Goal: Answer question/provide support

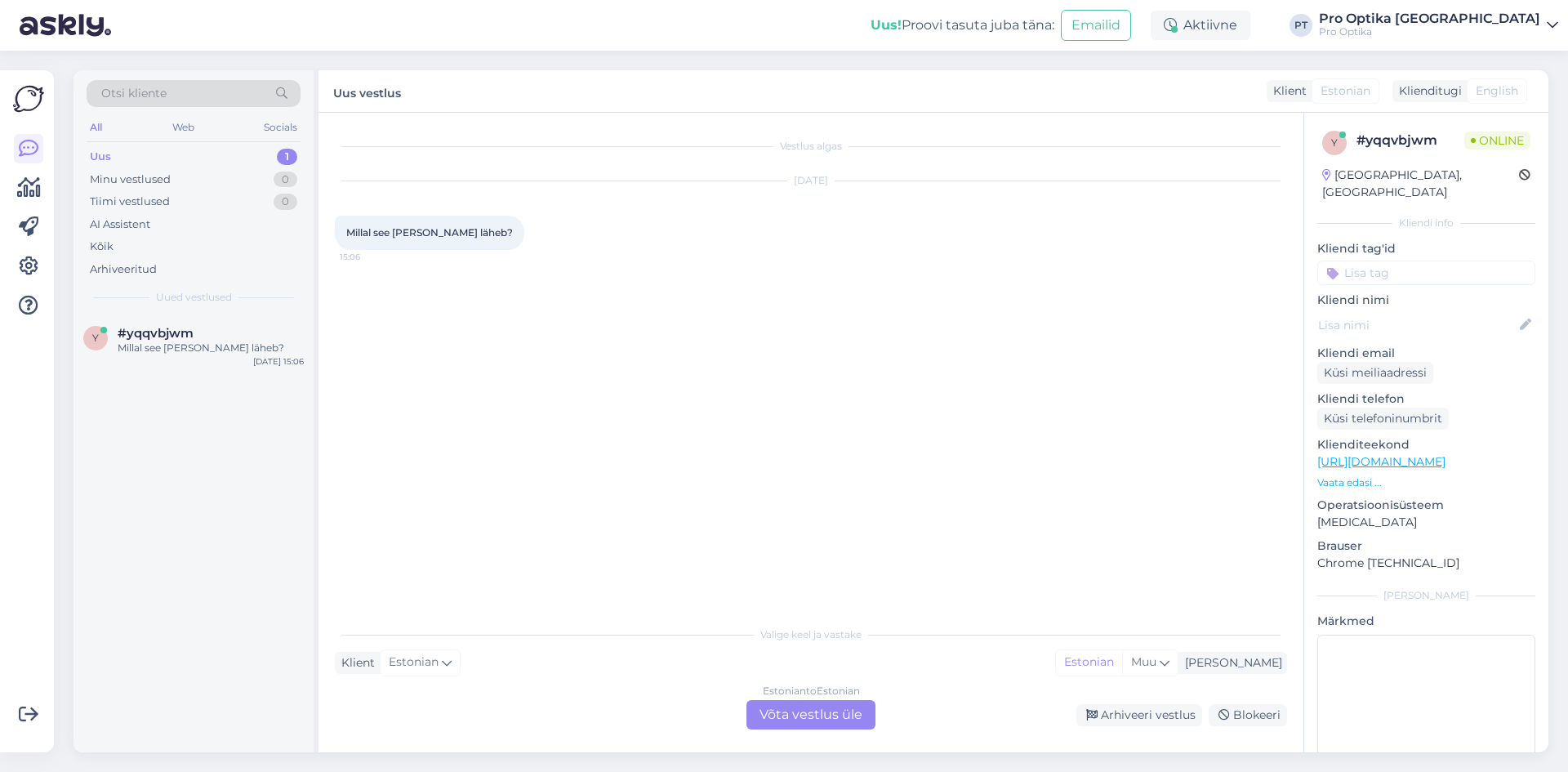
click at [796, 708] on div "Estonian to Estonian Võta vestlus üle" at bounding box center [811, 715] width 129 height 30
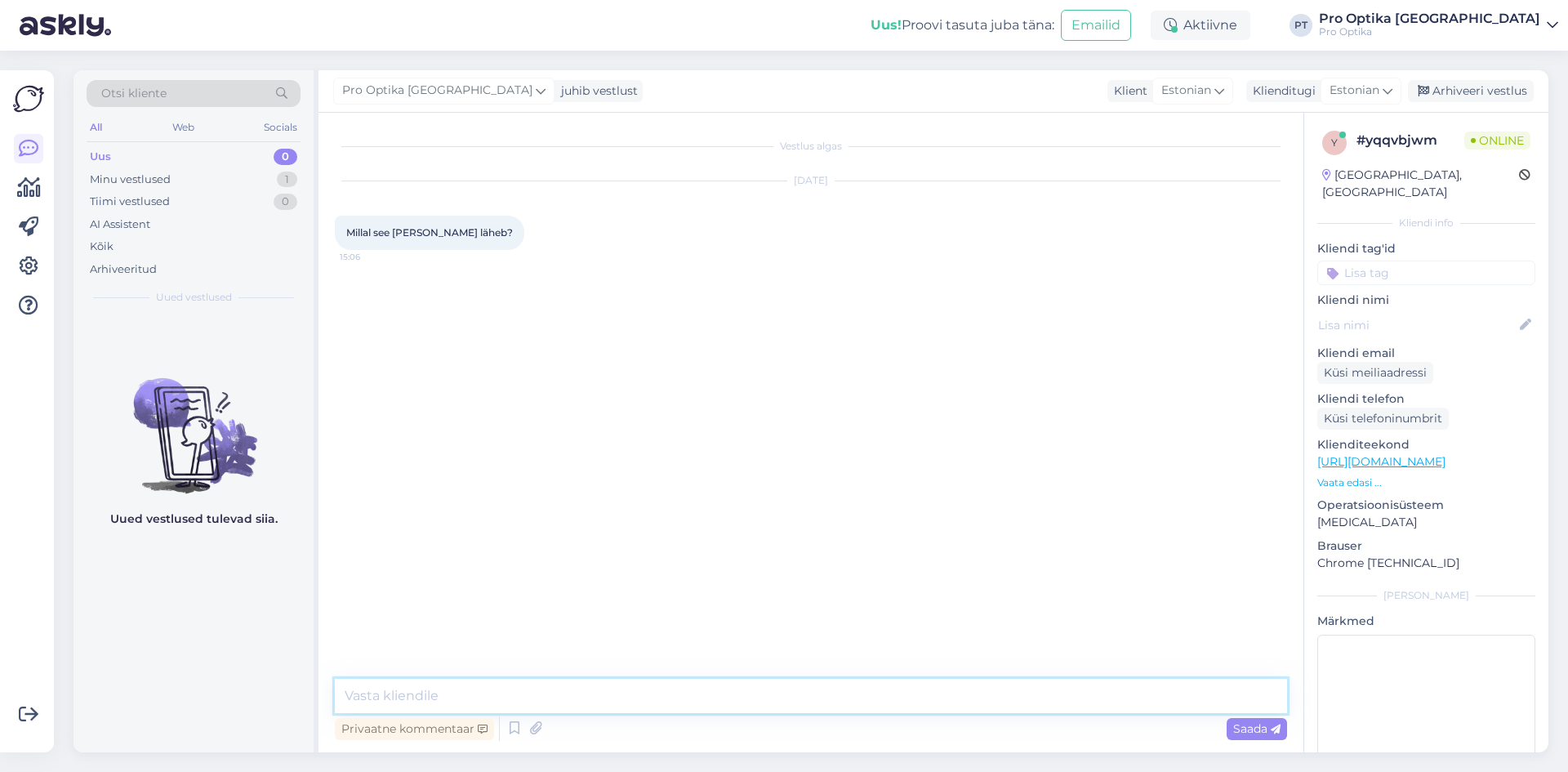
click at [685, 685] on textarea at bounding box center [811, 696] width 952 height 34
type textarea "Tere! Palun täpsustage mida Te silmas peate?"
click at [199, 652] on div "Uued vestlused tulevad siia." at bounding box center [193, 533] width 240 height 438
click at [1472, 99] on div "Arhiveeri vestlus" at bounding box center [1469, 91] width 125 height 22
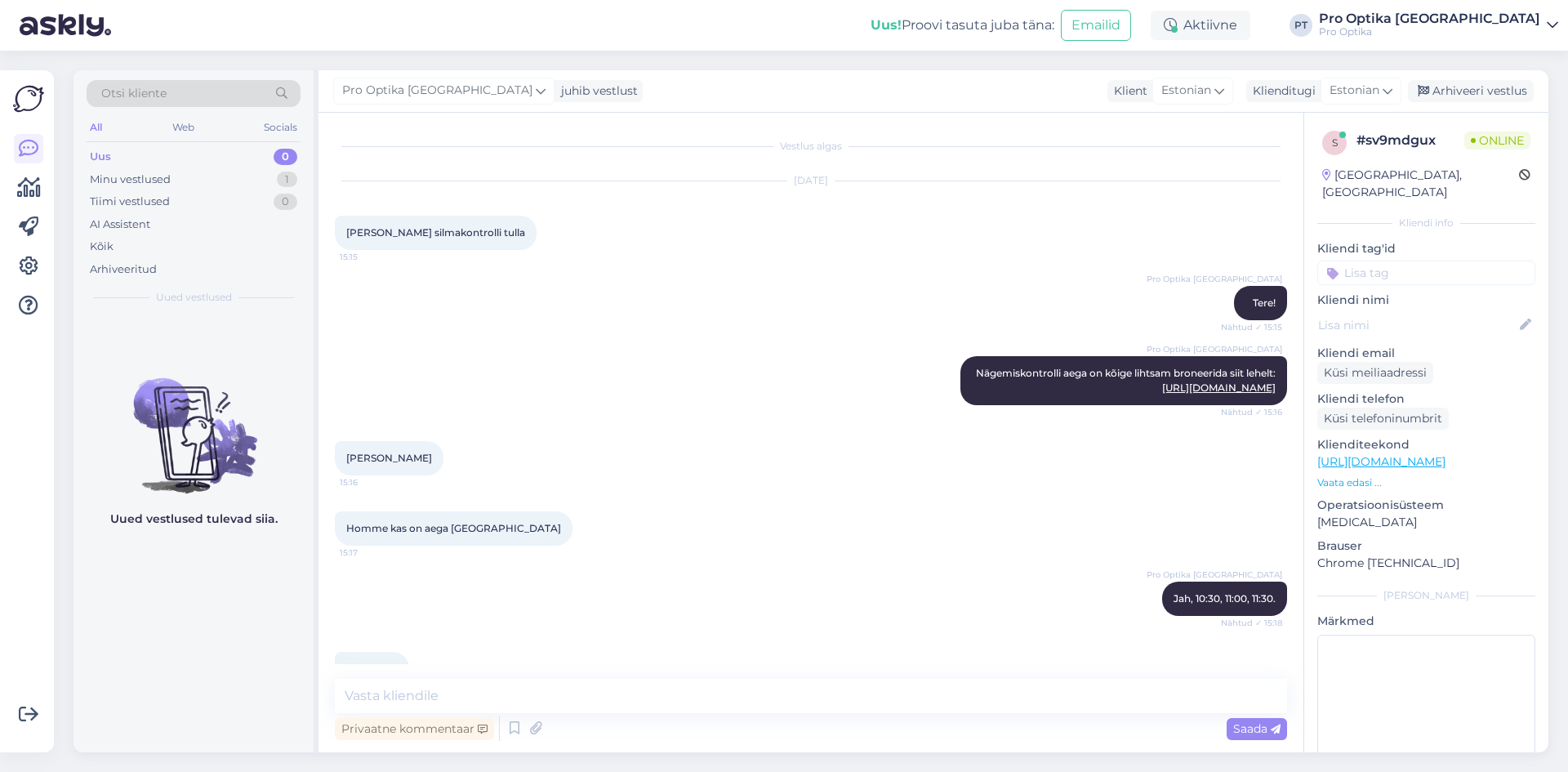
scroll to position [195, 0]
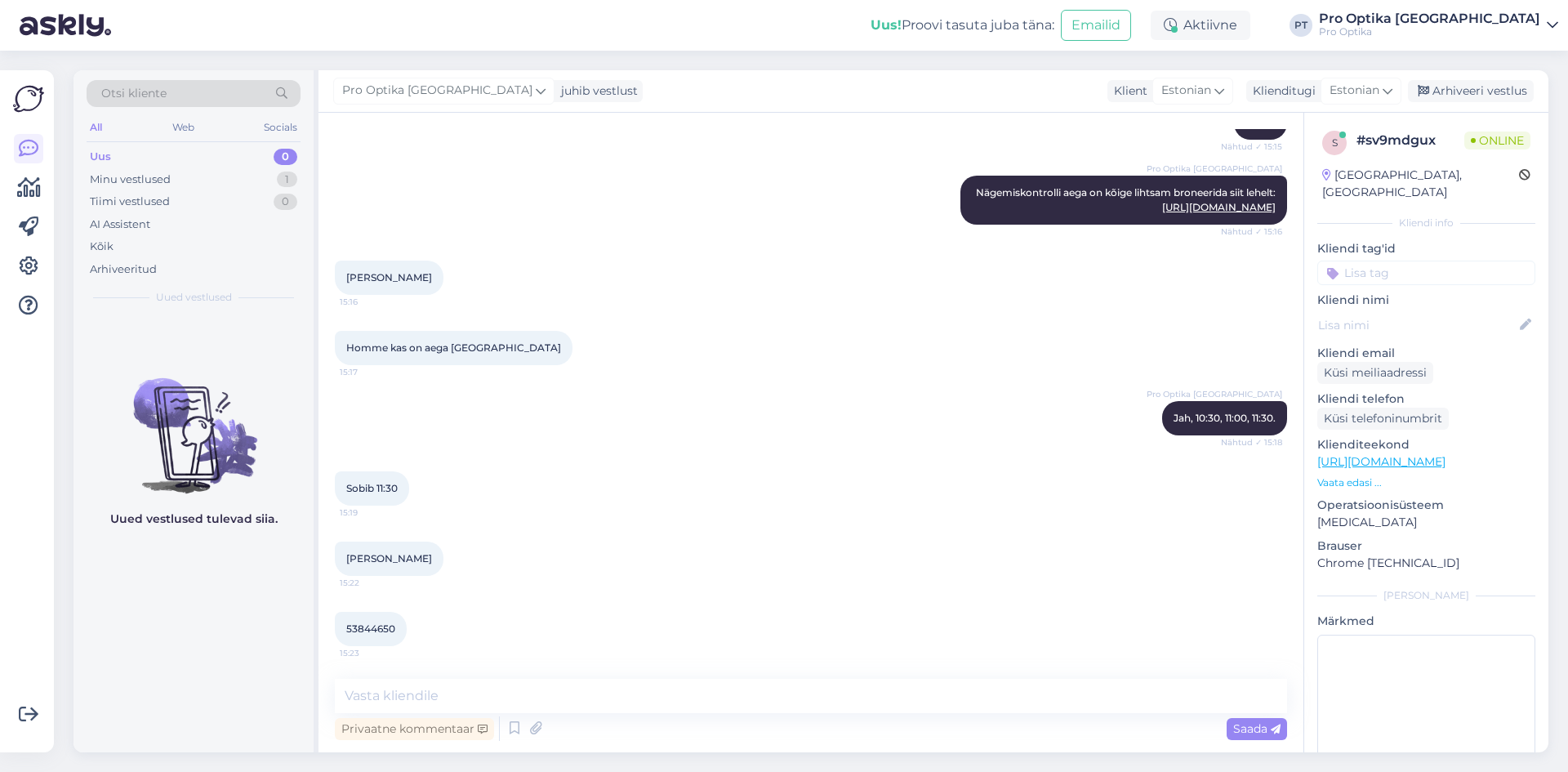
click at [824, 553] on div "Reigo sooveere 15:22" at bounding box center [811, 558] width 952 height 70
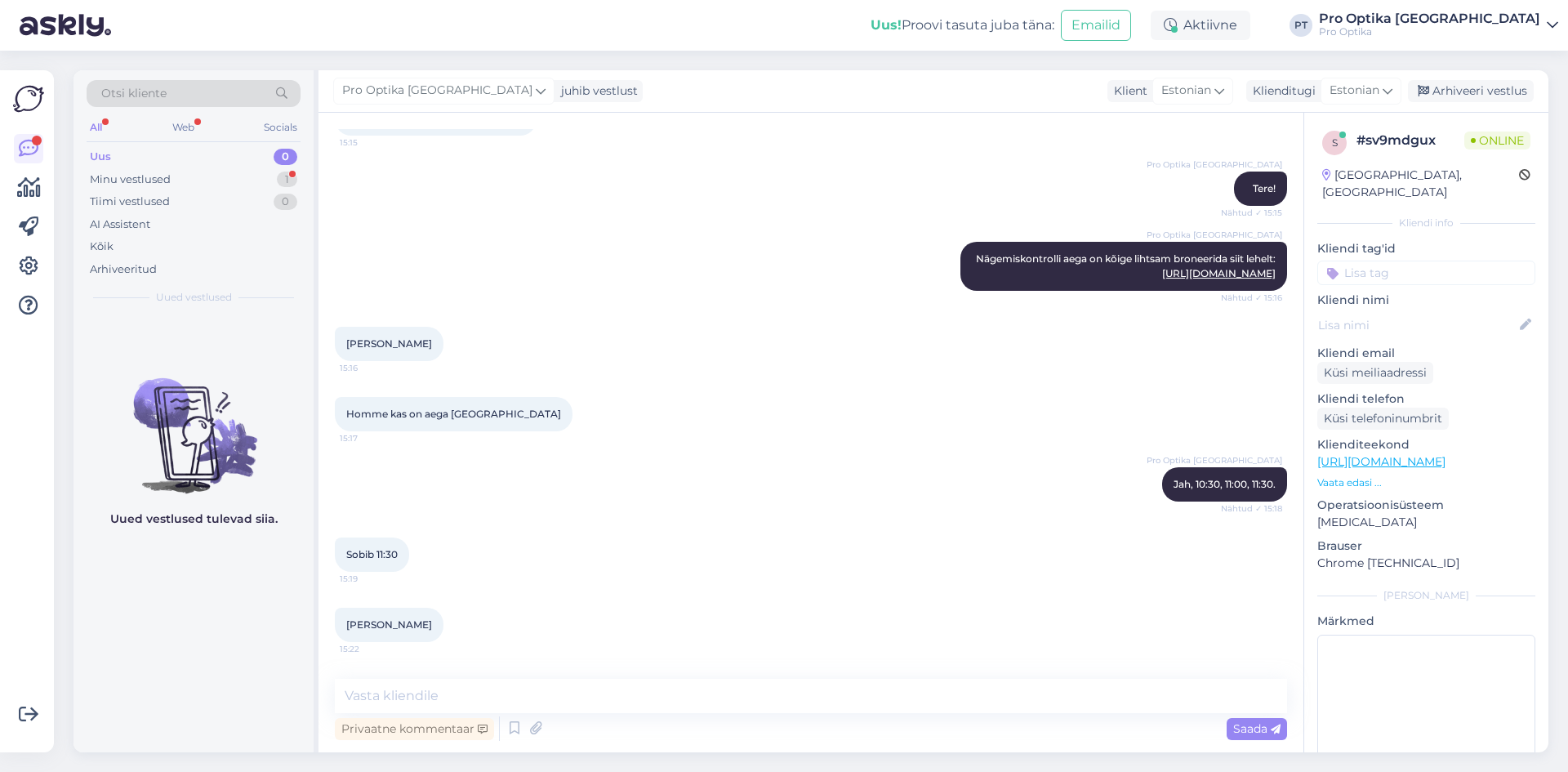
scroll to position [91, 0]
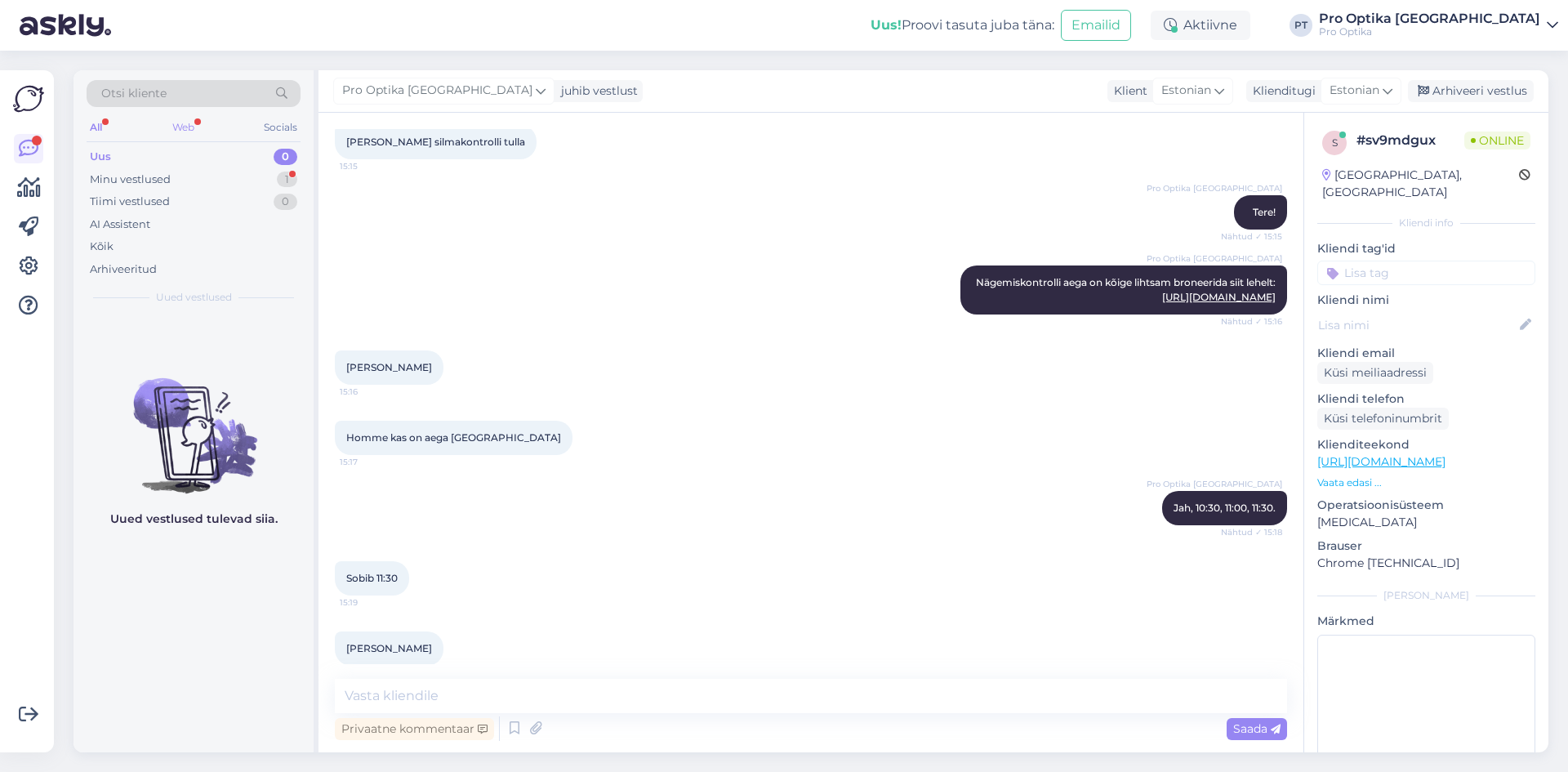
click at [175, 120] on div "Web" at bounding box center [184, 127] width 29 height 21
click at [169, 179] on div "Minu vestlused" at bounding box center [130, 179] width 80 height 16
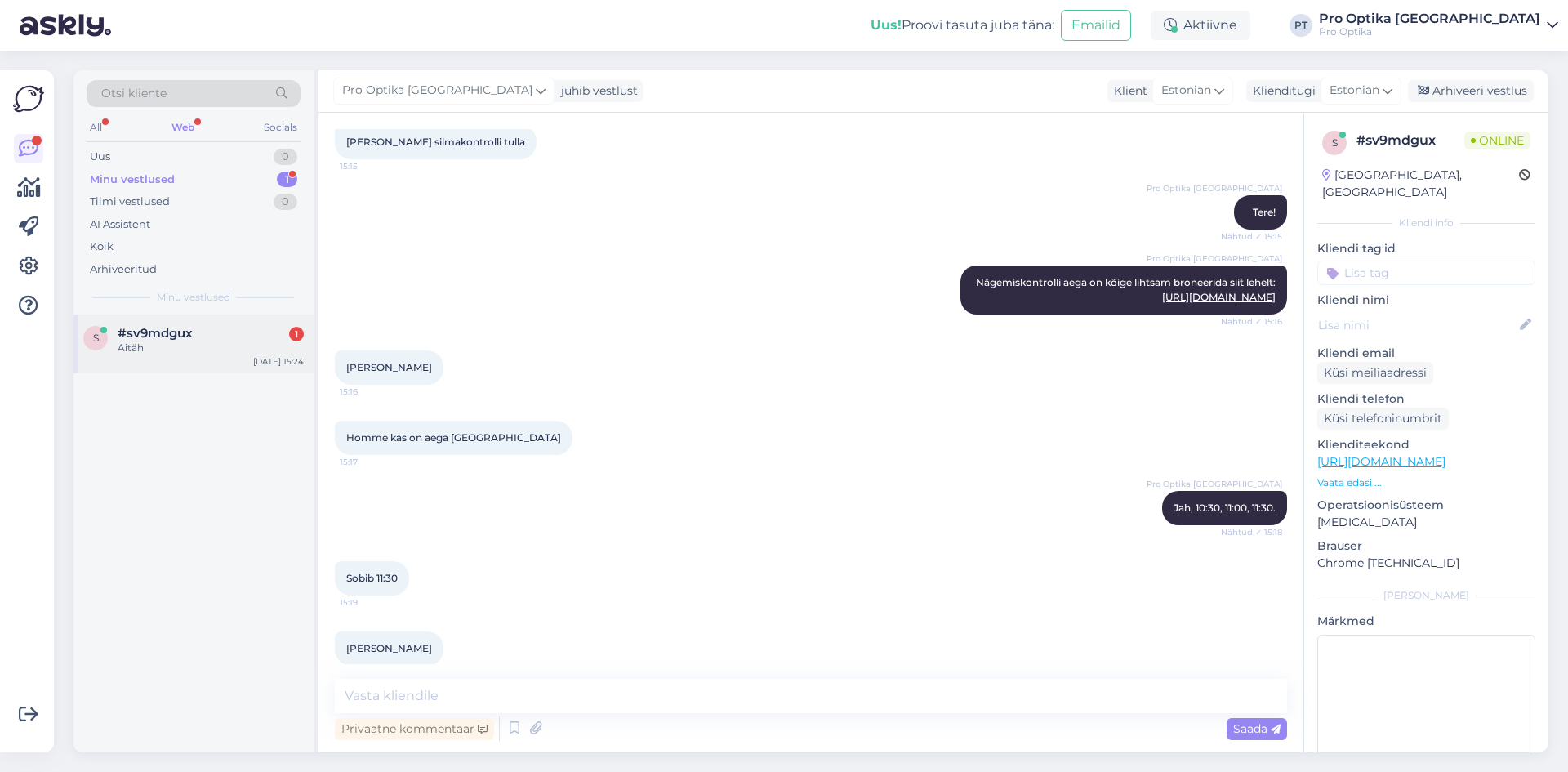
click at [178, 366] on div "s #sv9mdgux 1 Aitäh Aug 26 15:24" at bounding box center [193, 343] width 240 height 58
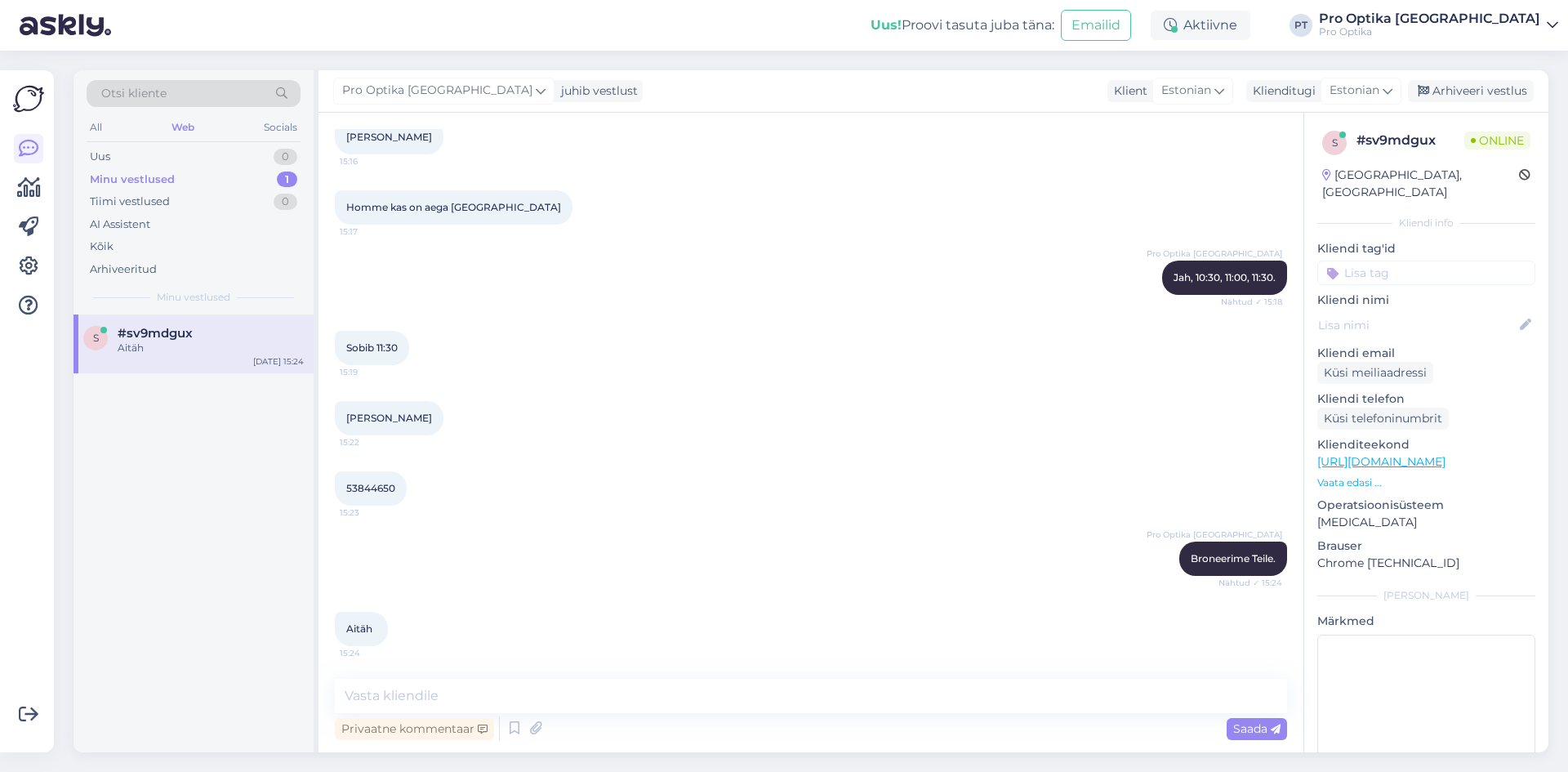
drag, startPoint x: 254, startPoint y: 634, endPoint x: 638, endPoint y: 763, distance: 405.1
click at [275, 644] on div "s #sv9mdgux Aitäh Aug 26 15:24" at bounding box center [193, 533] width 240 height 438
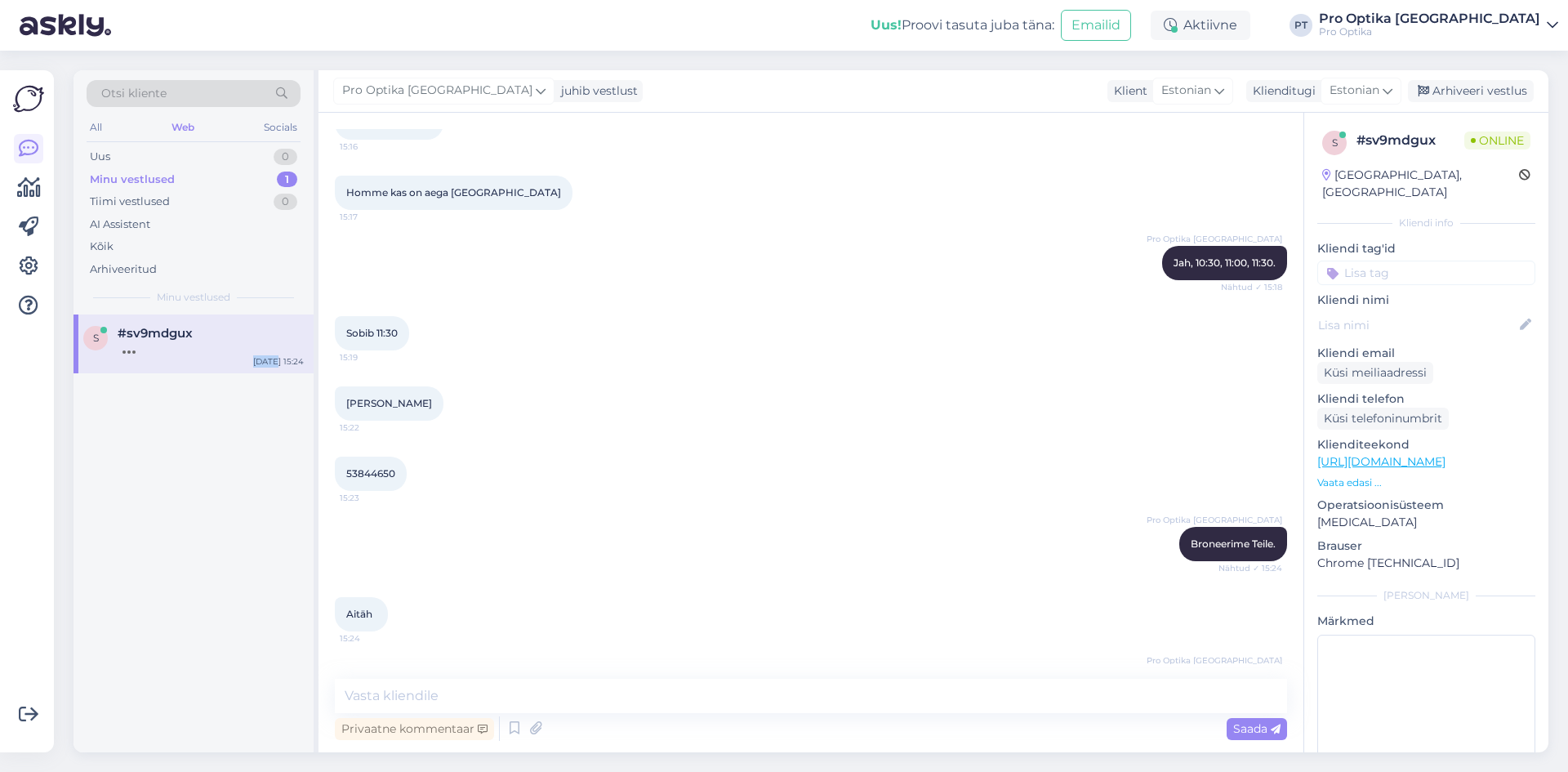
scroll to position [420, 0]
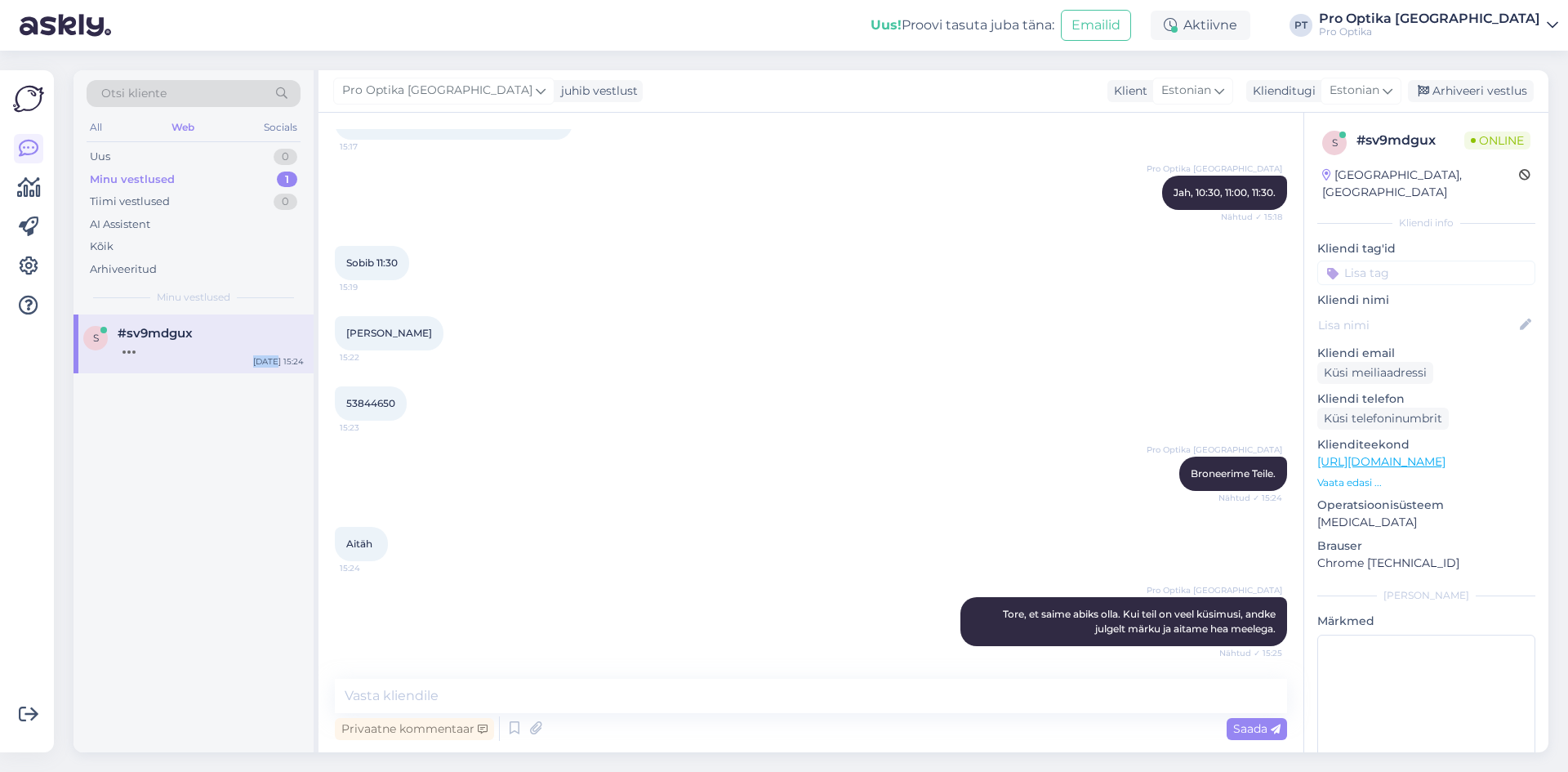
click at [235, 562] on div "s #sv9mdgux Aug 26 15:24" at bounding box center [193, 533] width 240 height 438
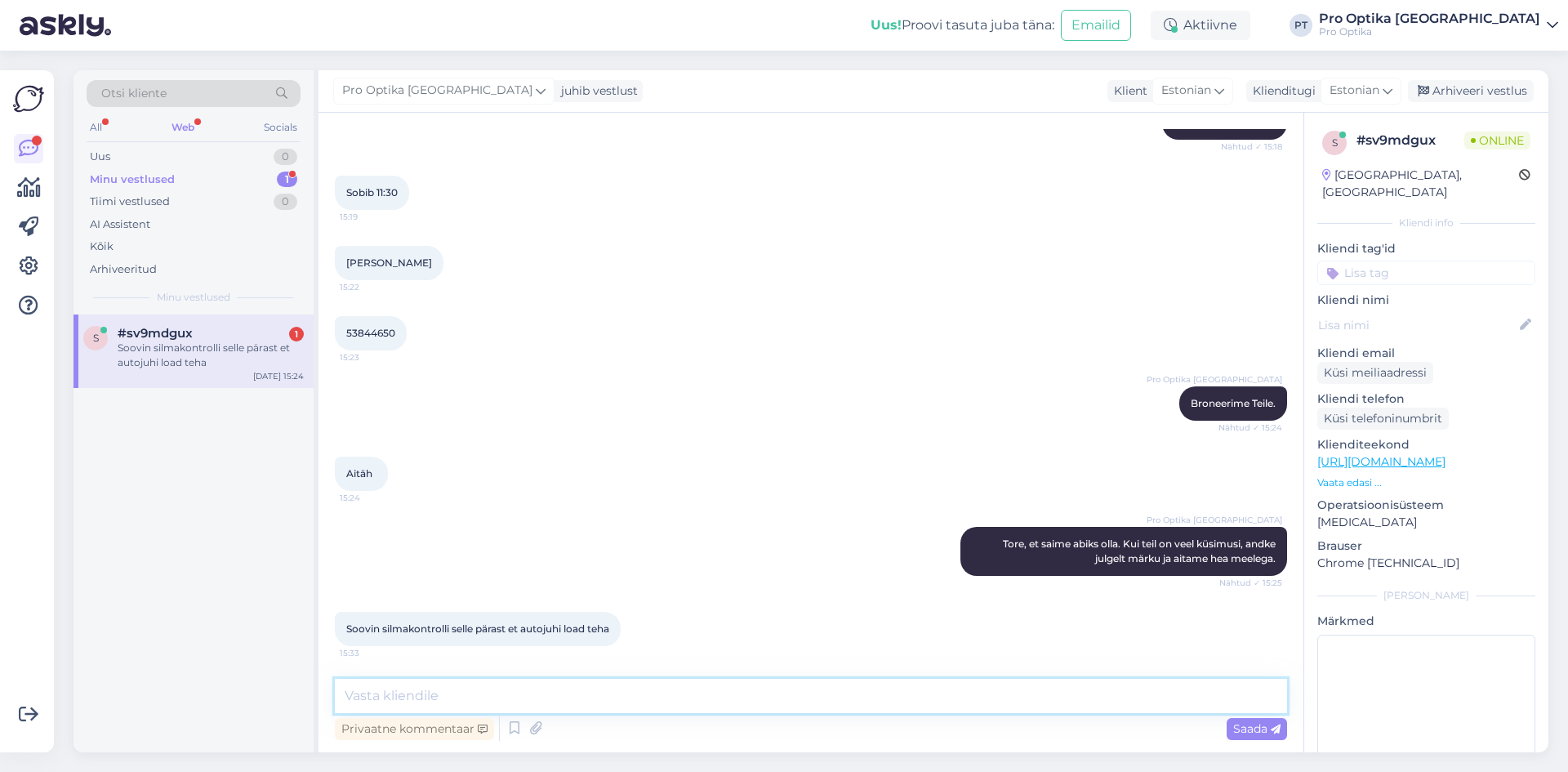
click at [671, 702] on textarea at bounding box center [811, 696] width 952 height 34
type textarea "Saame Teile soovi korral peale nägemiskontrolli ka autojuhi lubadeks vajaliku t…"
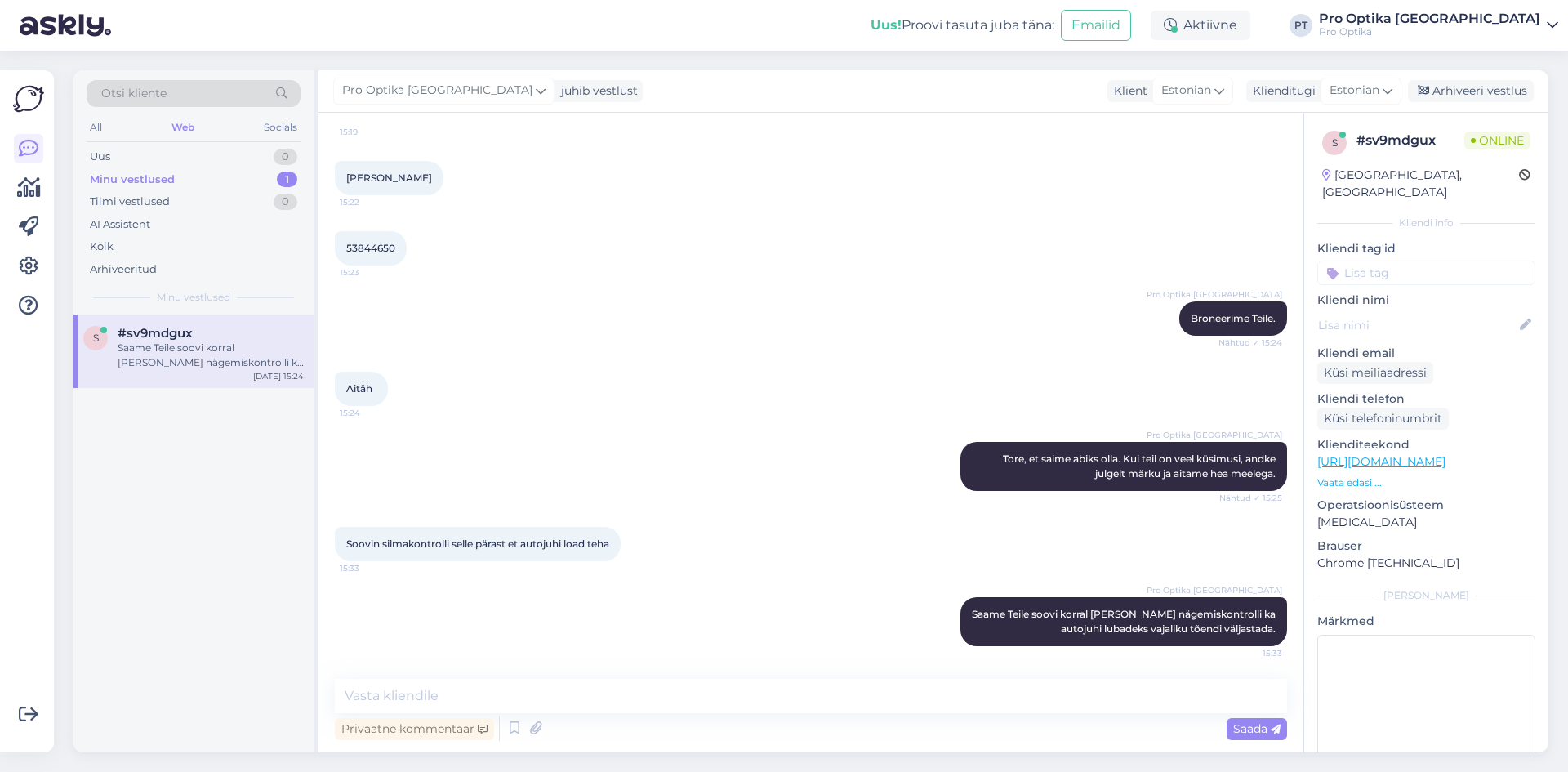
click at [220, 565] on div "s #sv9mdgux Saame Teile soovi korral peale nägemiskontrolli ka autojuhi lubadek…" at bounding box center [193, 533] width 240 height 438
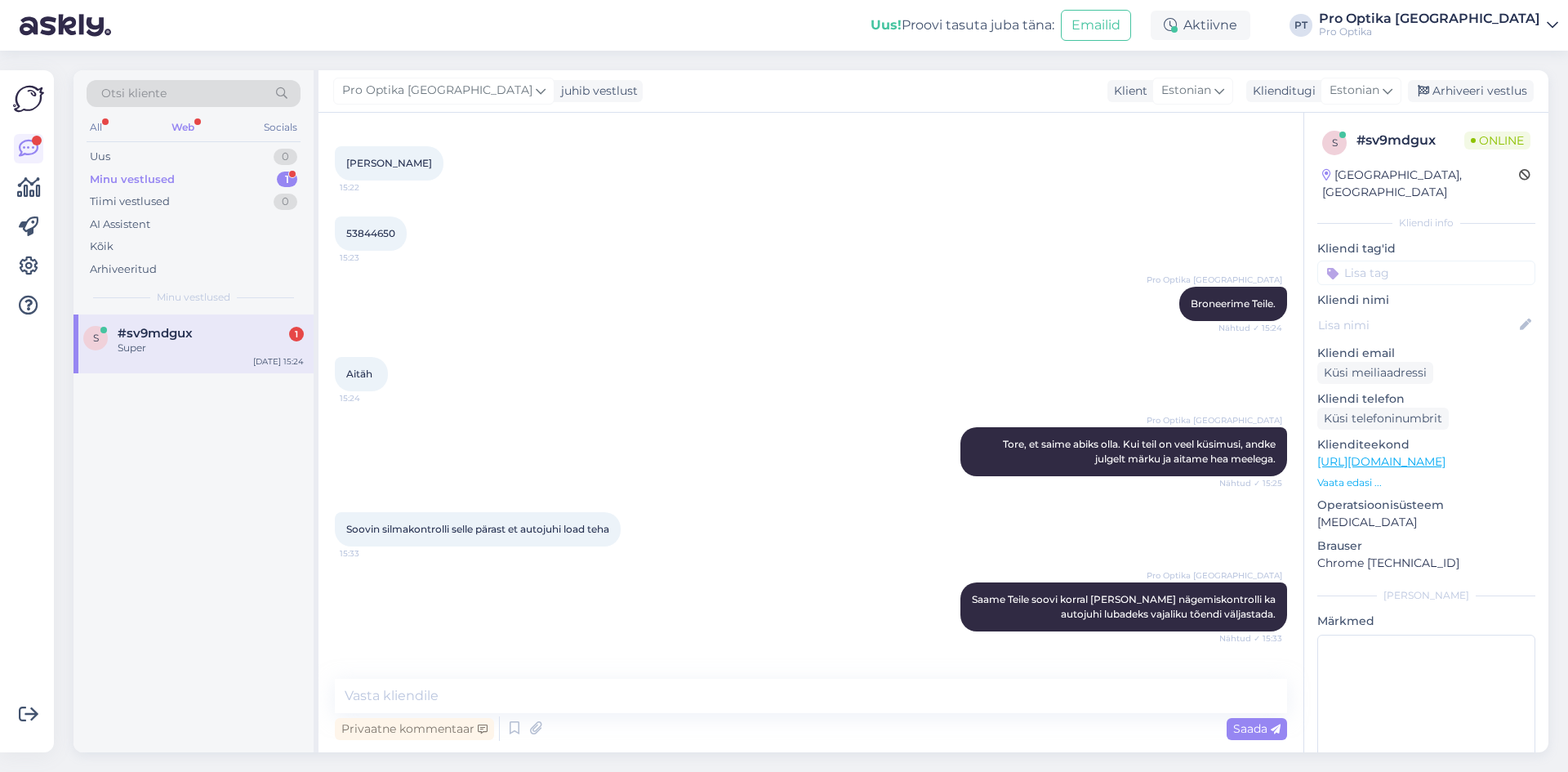
scroll to position [647, 0]
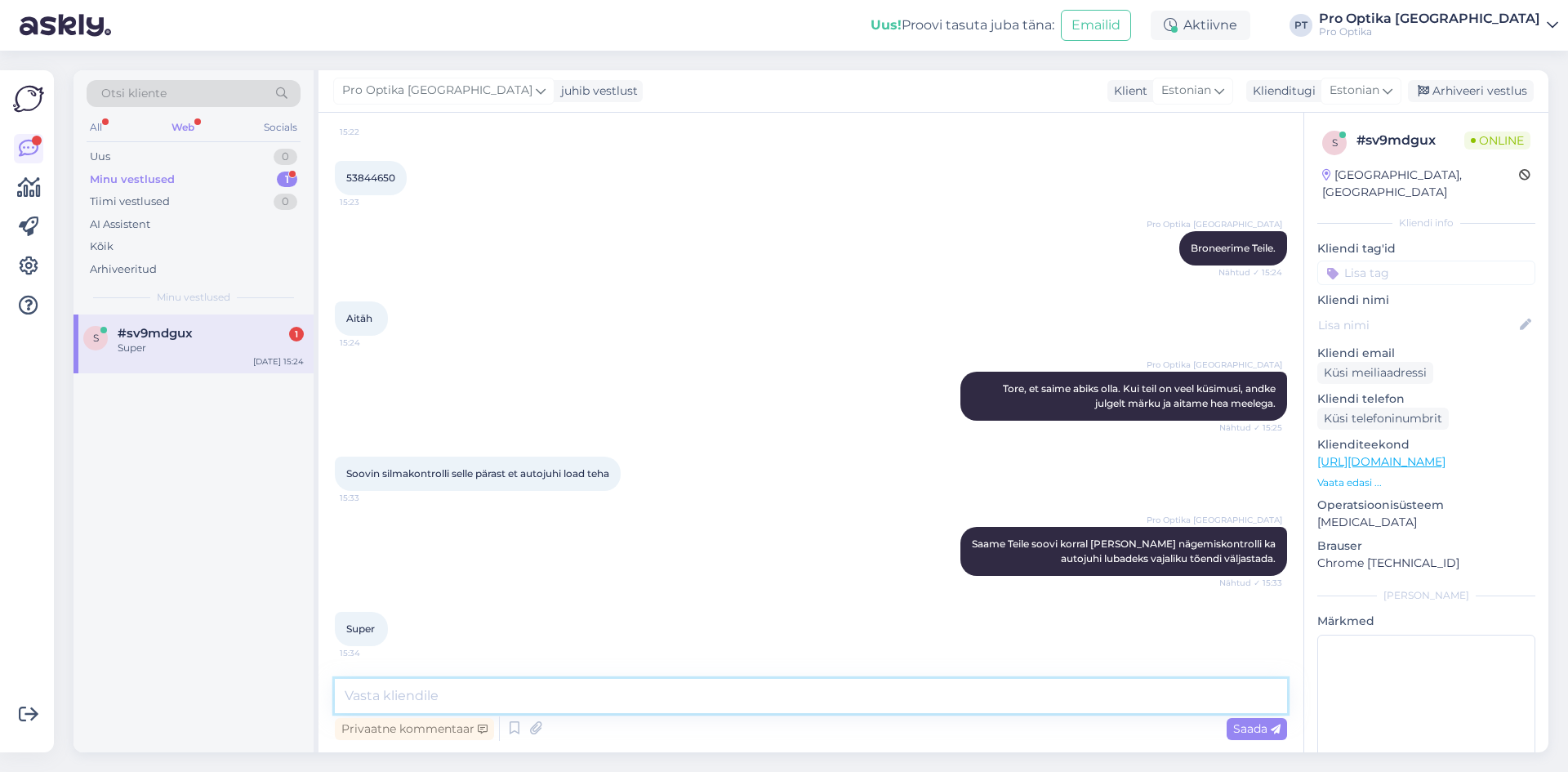
click at [626, 703] on textarea at bounding box center [811, 696] width 952 height 34
type textarea "P"
type textarea "Palun mainige seda kindlasti ka visiidil optometristile ka ning saame tõendi ka…"
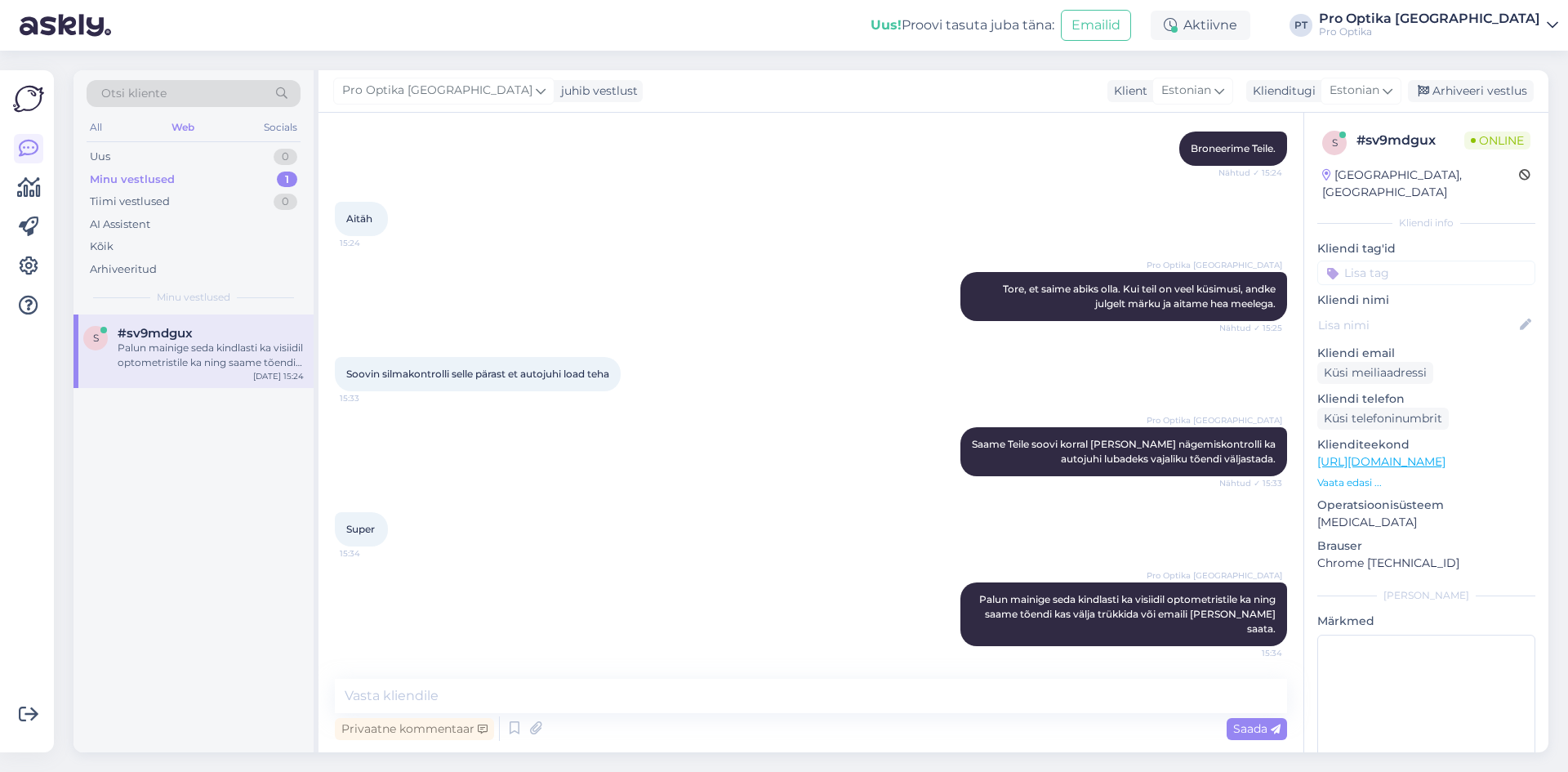
click at [140, 575] on div "s #sv9mdgux Palun mainige seda kindlasti ka visiidil optometristile ka ning saa…" at bounding box center [193, 533] width 240 height 438
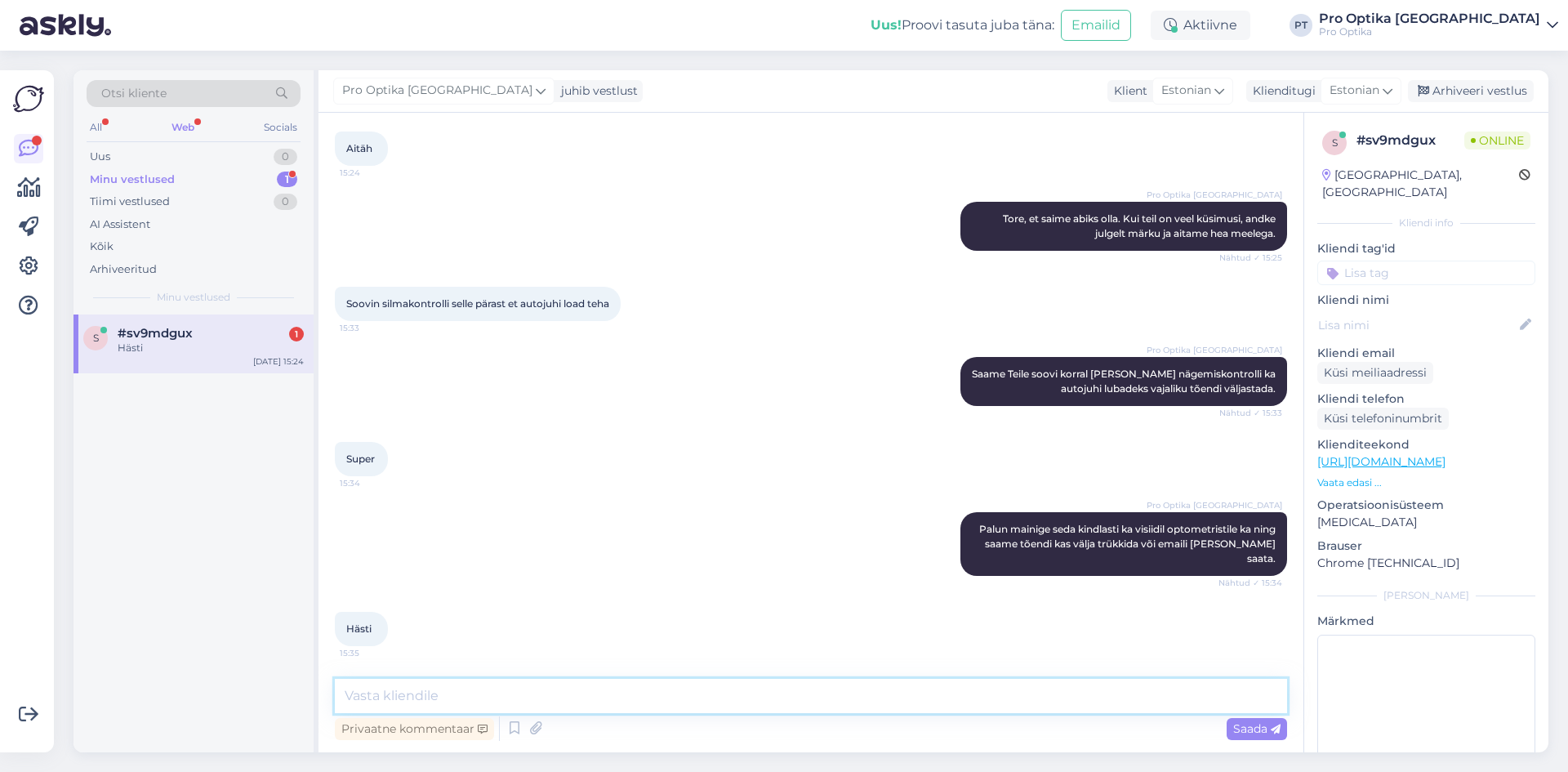
click at [525, 689] on textarea at bounding box center [811, 696] width 952 height 34
drag, startPoint x: 153, startPoint y: 577, endPoint x: 167, endPoint y: 568, distance: 16.6
click at [152, 578] on div "s #sv9mdgux 1 Hästi Aug 26 15:24" at bounding box center [193, 533] width 240 height 438
click at [225, 355] on div "s #sv9mdgux 1 Hästi Aug 26 15:24" at bounding box center [193, 343] width 240 height 58
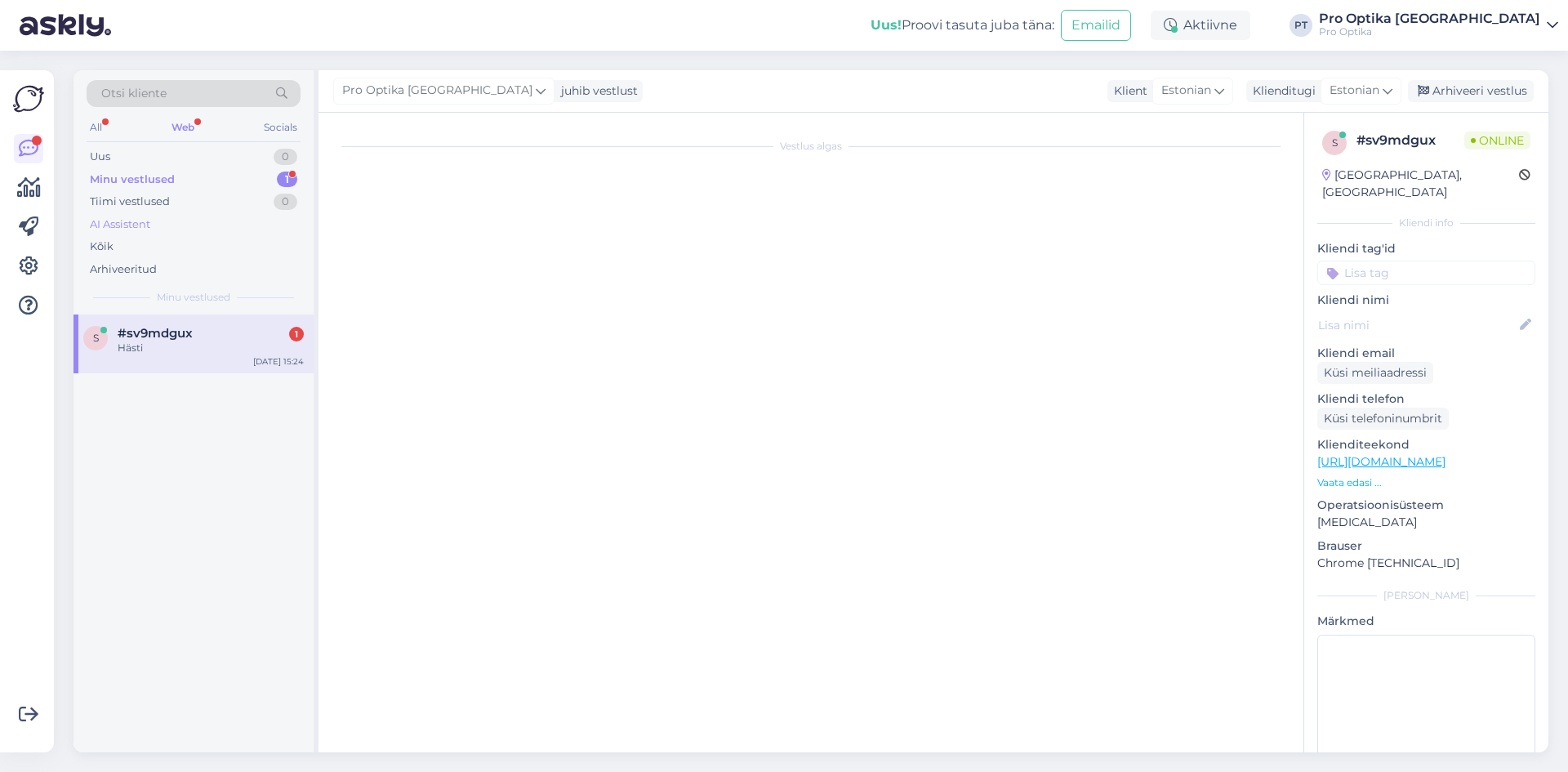
scroll to position [0, 0]
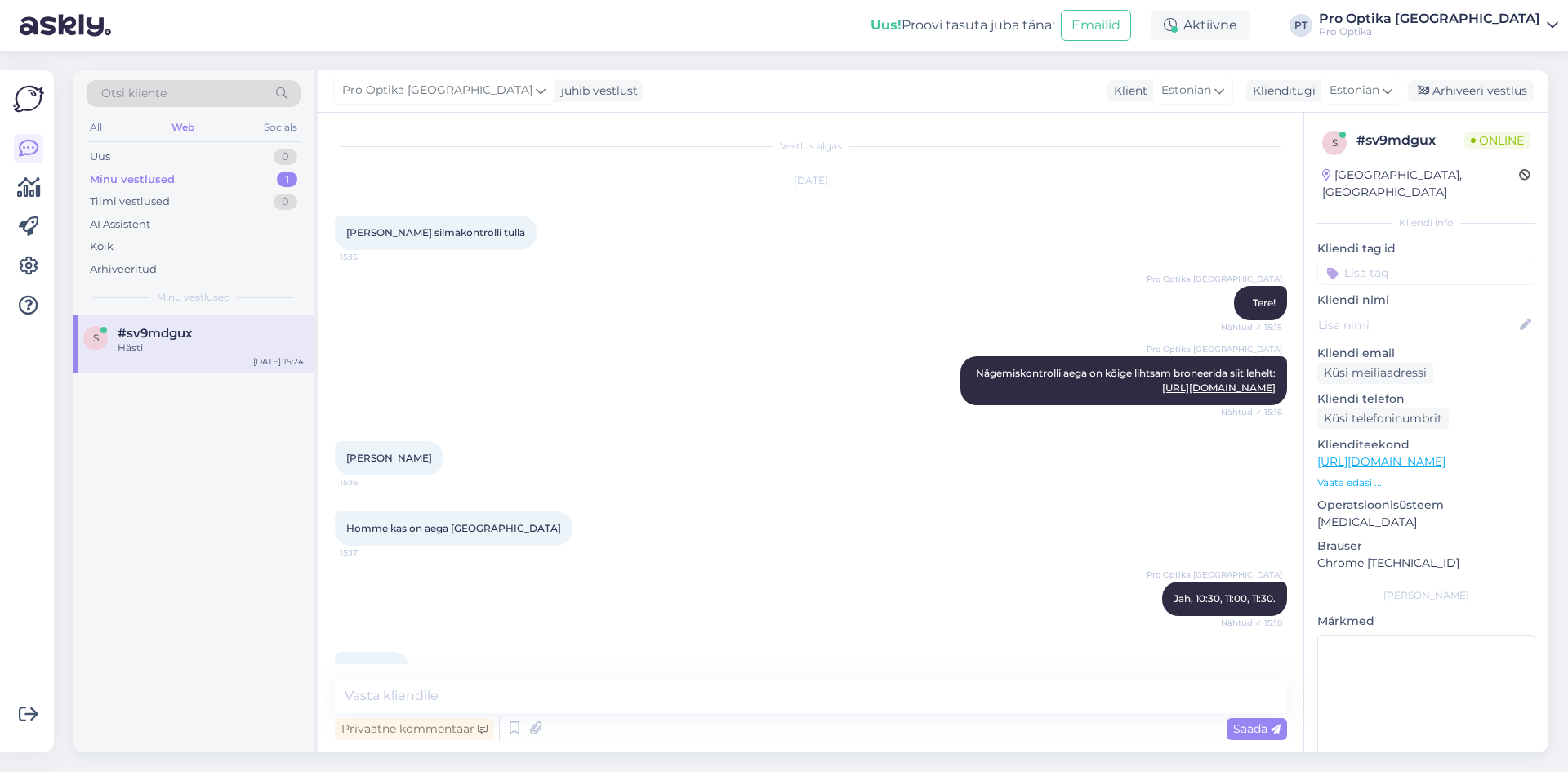
click at [219, 653] on div "s #sv9mdgux Hästi Aug 26 15:24" at bounding box center [193, 533] width 240 height 438
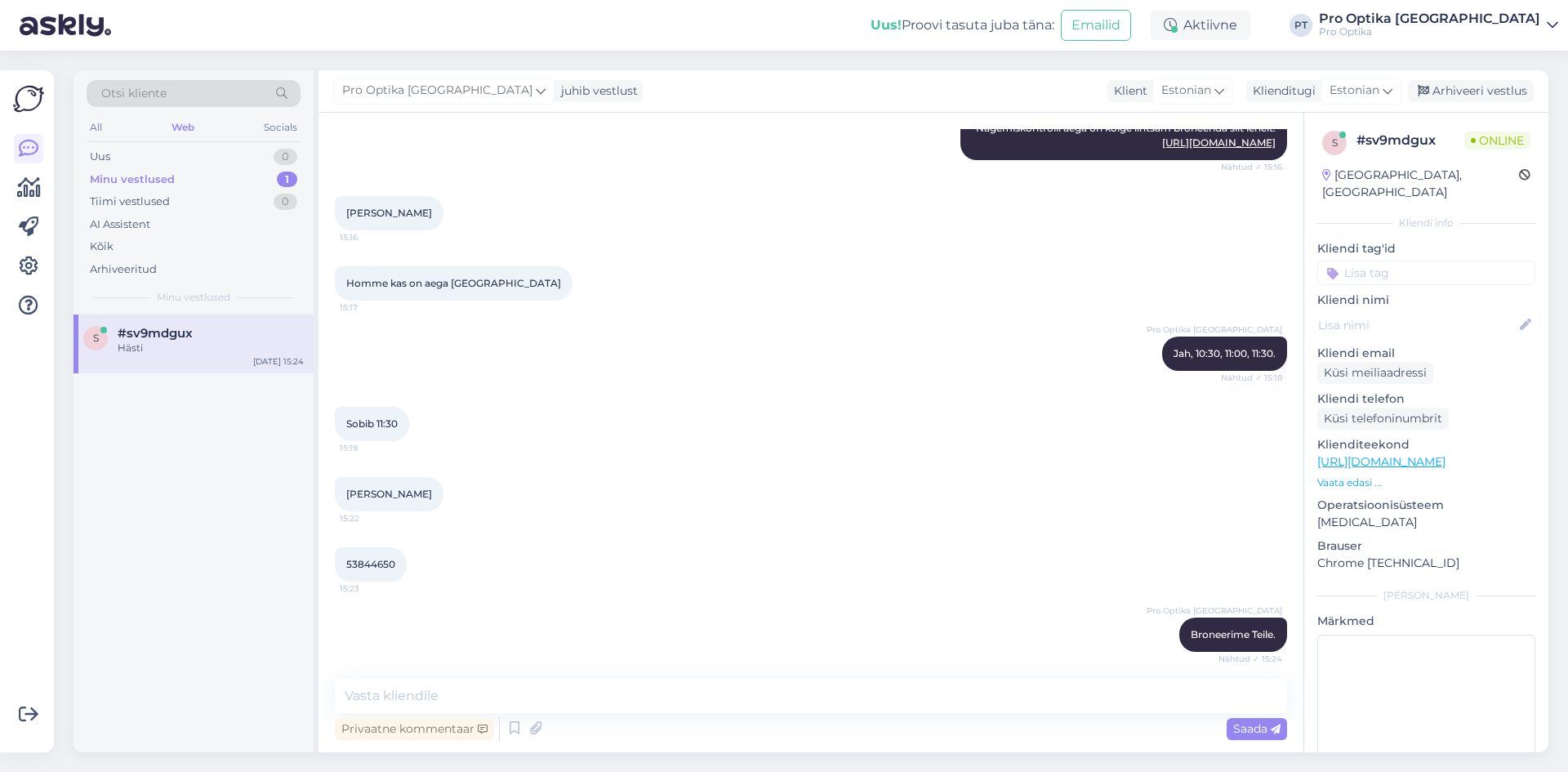
scroll to position [872, 0]
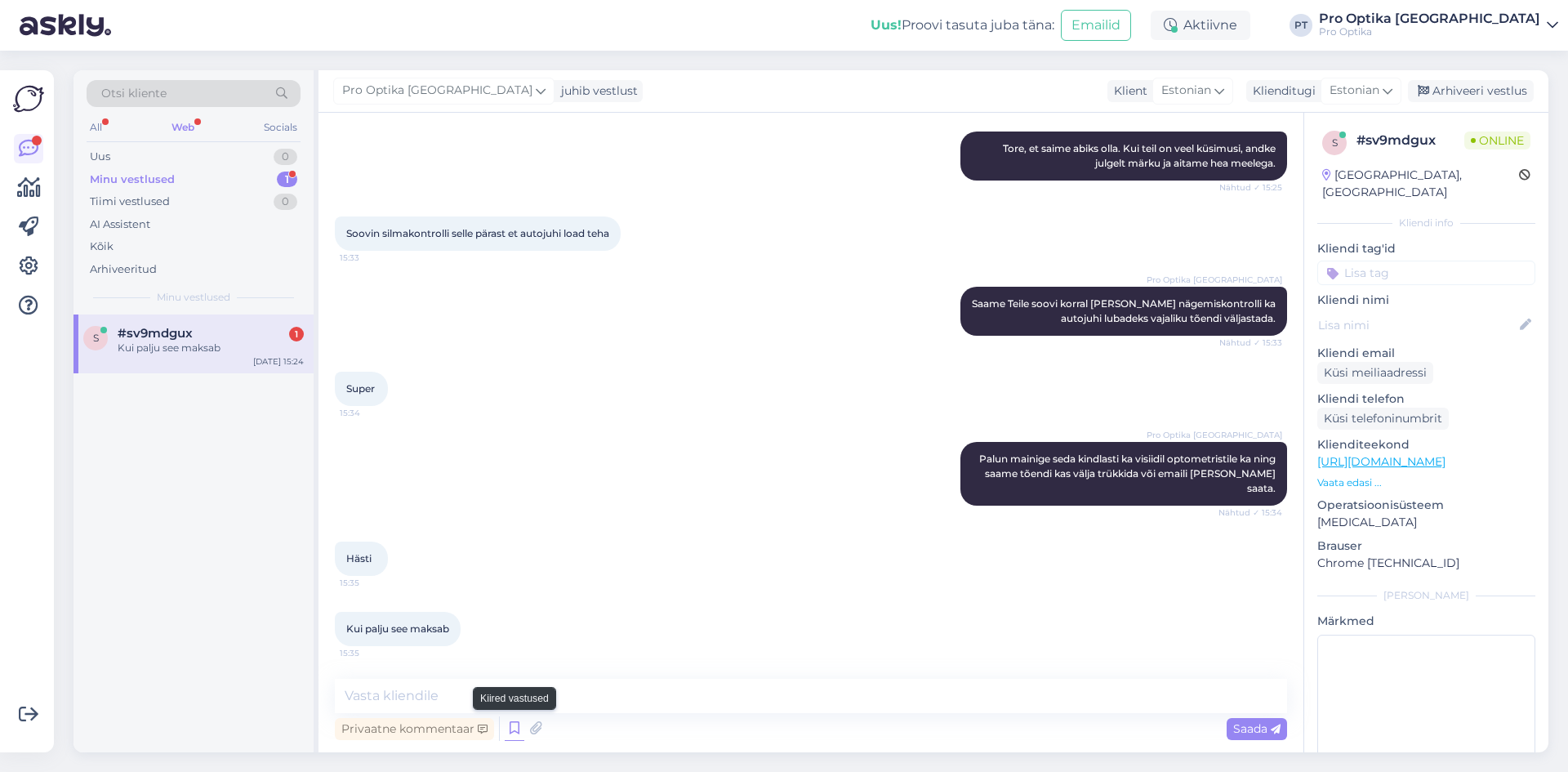
click at [516, 719] on icon at bounding box center [514, 729] width 19 height 25
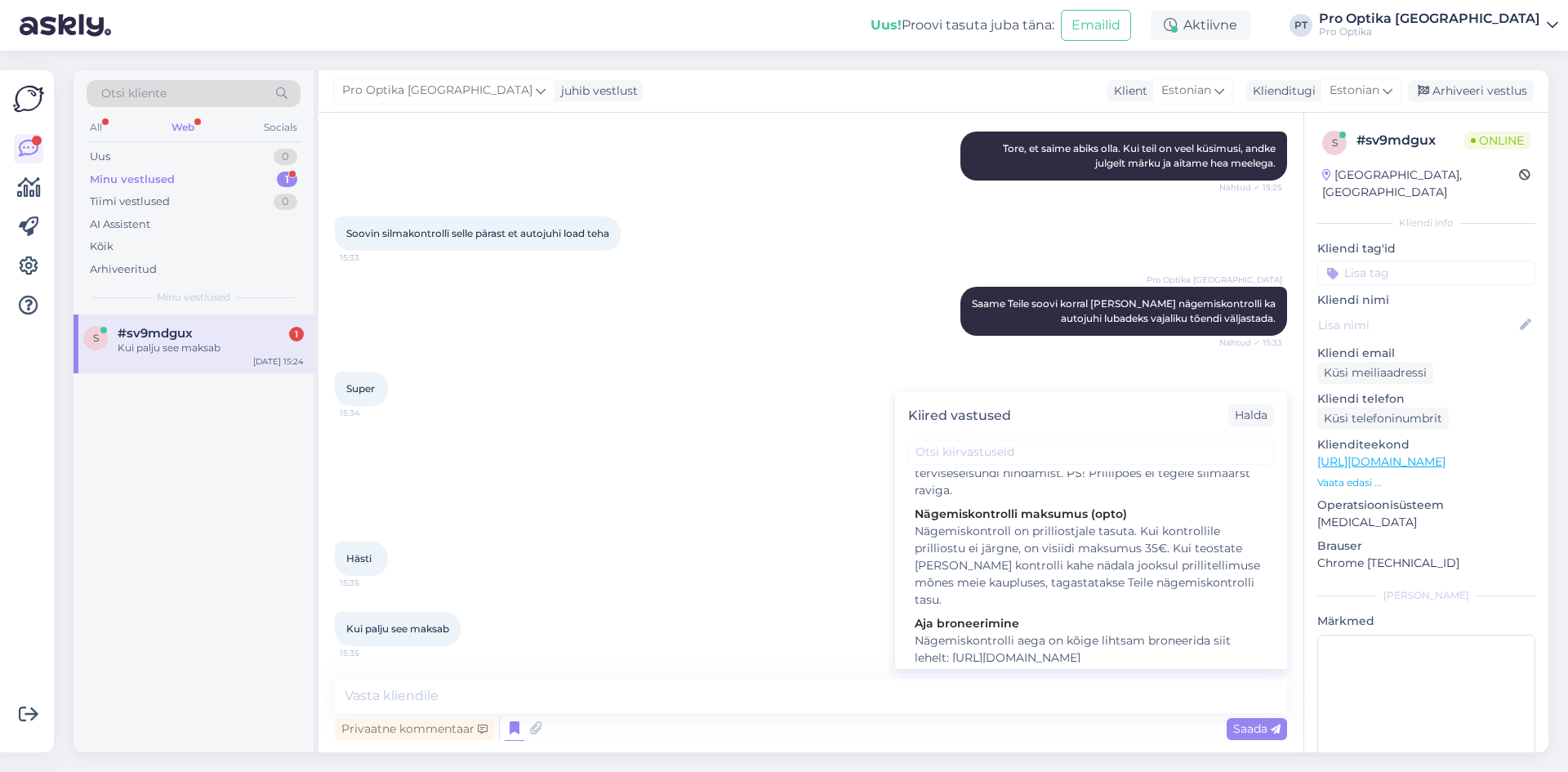
scroll to position [327, 0]
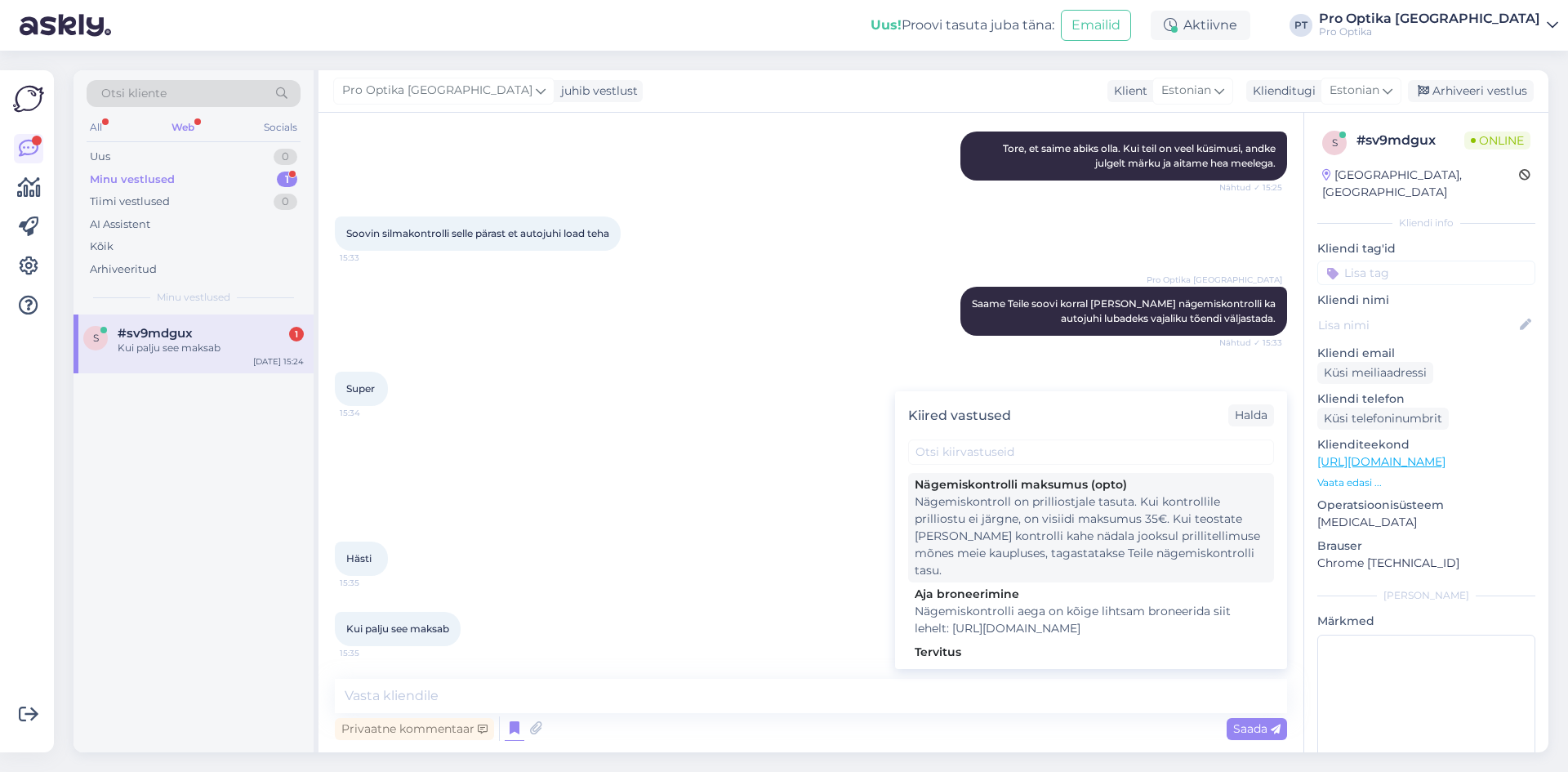
click at [1030, 564] on div "Nägemiskontroll on prilliostjale tasuta. Kui kontrollile prilliostu ei järgne, …" at bounding box center [1090, 536] width 352 height 86
type textarea "Nägemiskontroll on prilliostjale tasuta. Kui kontrollile prilliostu ei järgne, …"
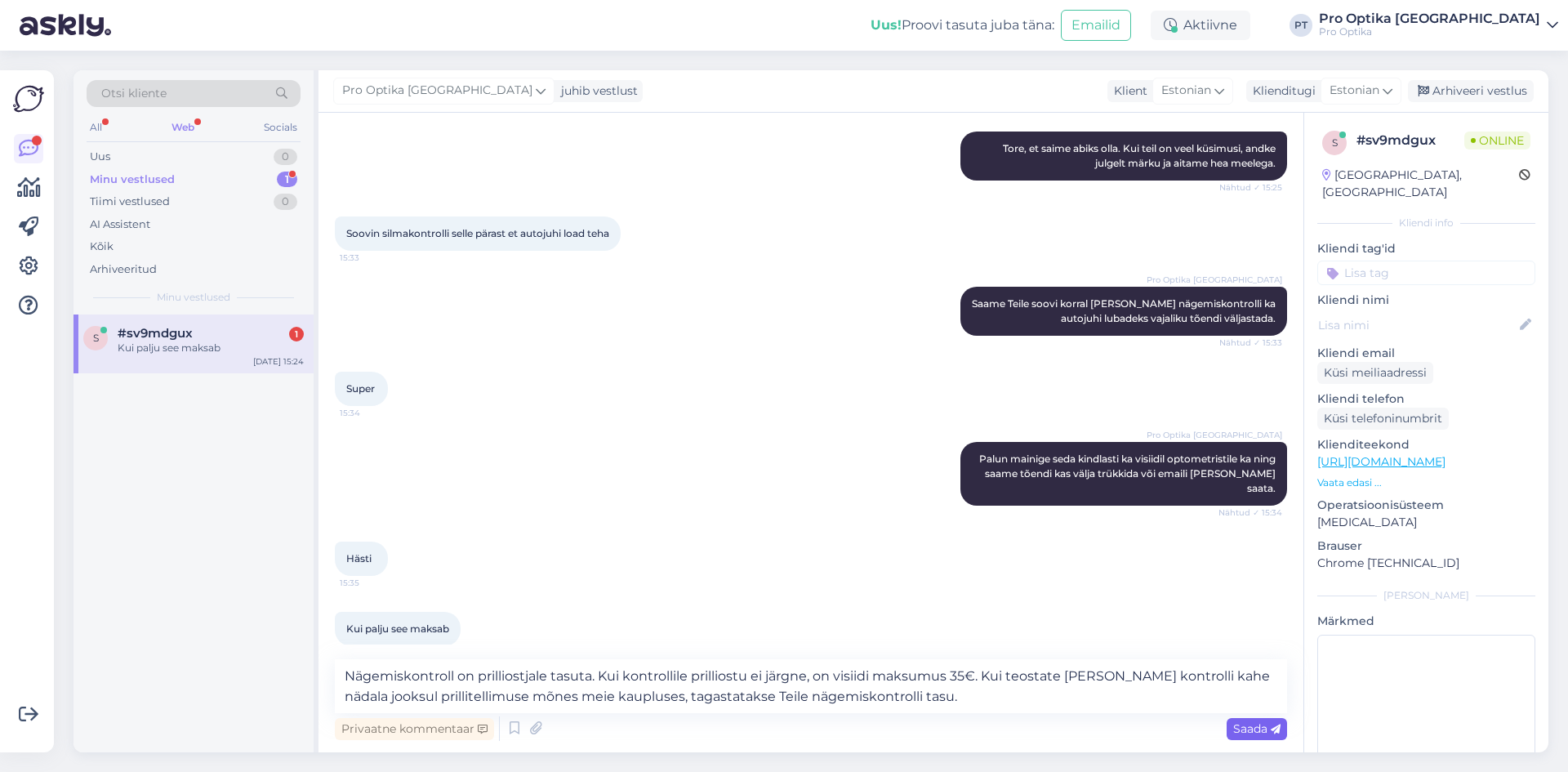
click at [1243, 729] on span "Saada" at bounding box center [1256, 728] width 47 height 14
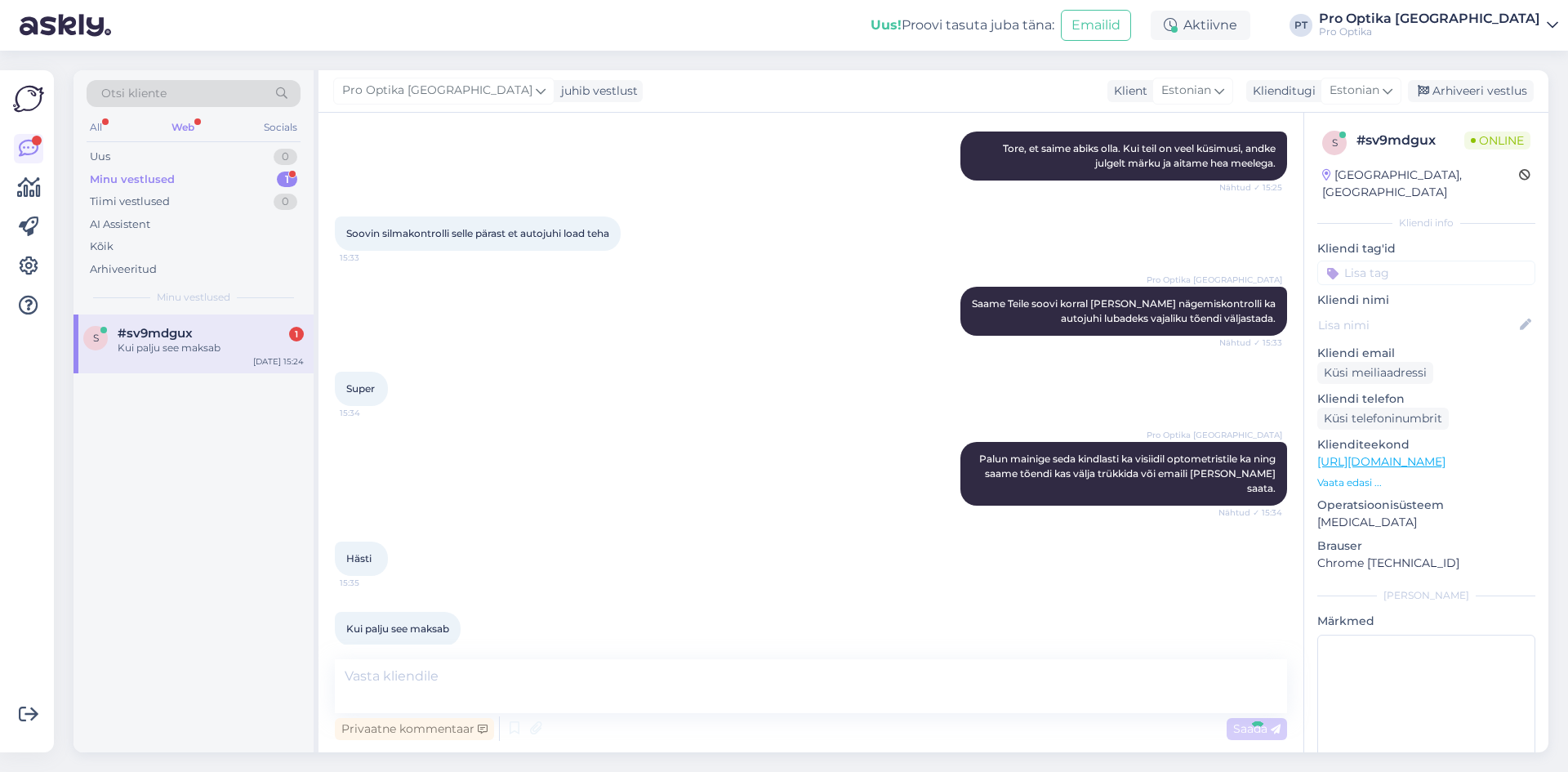
scroll to position [986, 0]
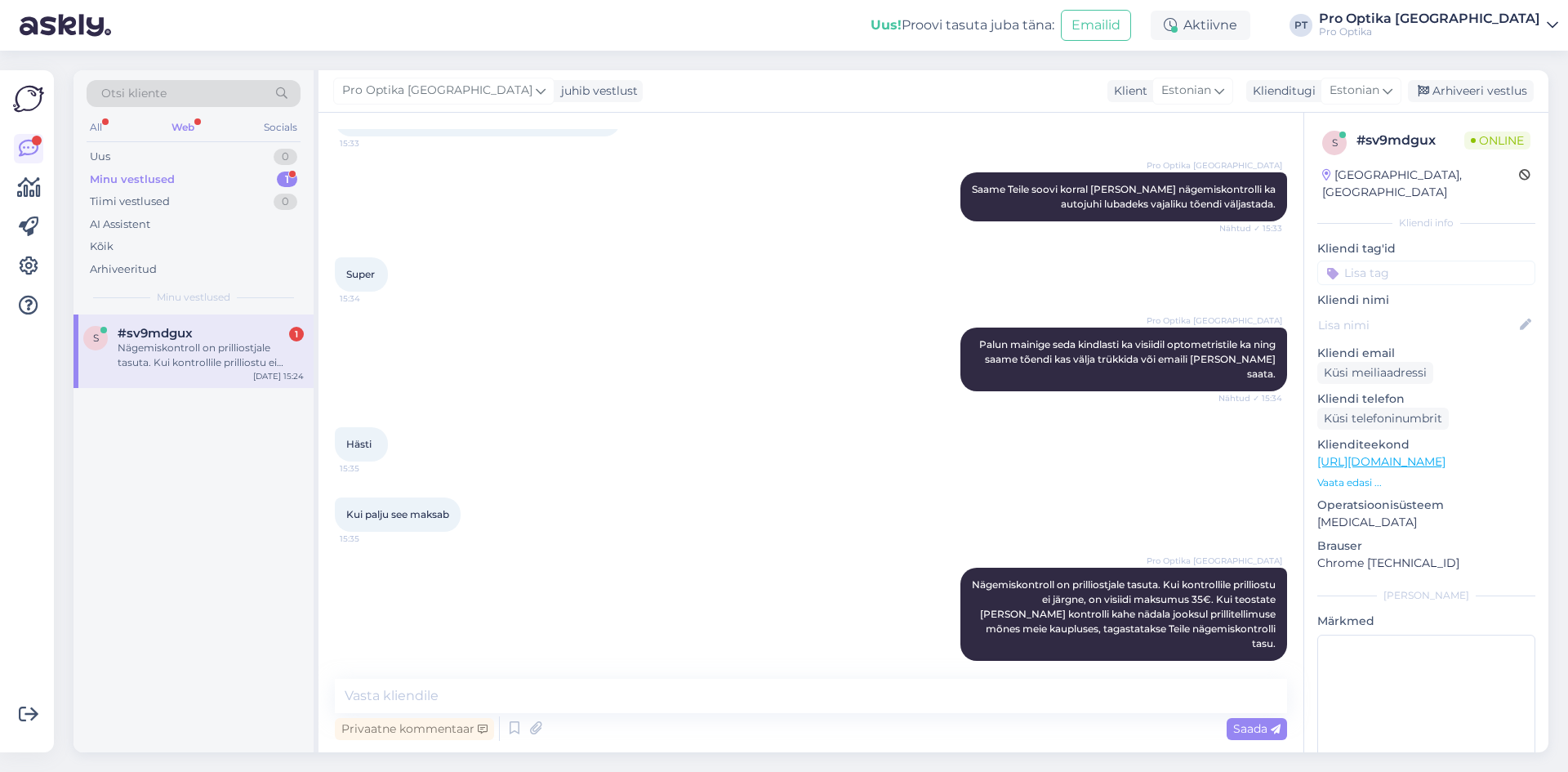
drag, startPoint x: 40, startPoint y: 595, endPoint x: 198, endPoint y: 617, distance: 159.5
click at [64, 602] on div "Võimalused Veendu, et Askly loob sulle väärtust. Sulge Ühenda FB ja IG sõnumid …" at bounding box center [784, 411] width 1568 height 721
click at [198, 617] on div "s #sv9mdgux 1 Nägemiskontroll on prilliostjale tasuta. Kui kontrollile prillios…" at bounding box center [193, 533] width 240 height 438
click at [191, 353] on div "Nägemiskontroll on prilliostjale tasuta. Kui kontrollile prilliostu ei järgne, …" at bounding box center [211, 355] width 186 height 30
click at [191, 544] on div "s #sv9mdgux 1 Nägemiskontroll on prilliostjale tasuta. Kui kontrollile prillios…" at bounding box center [193, 533] width 240 height 438
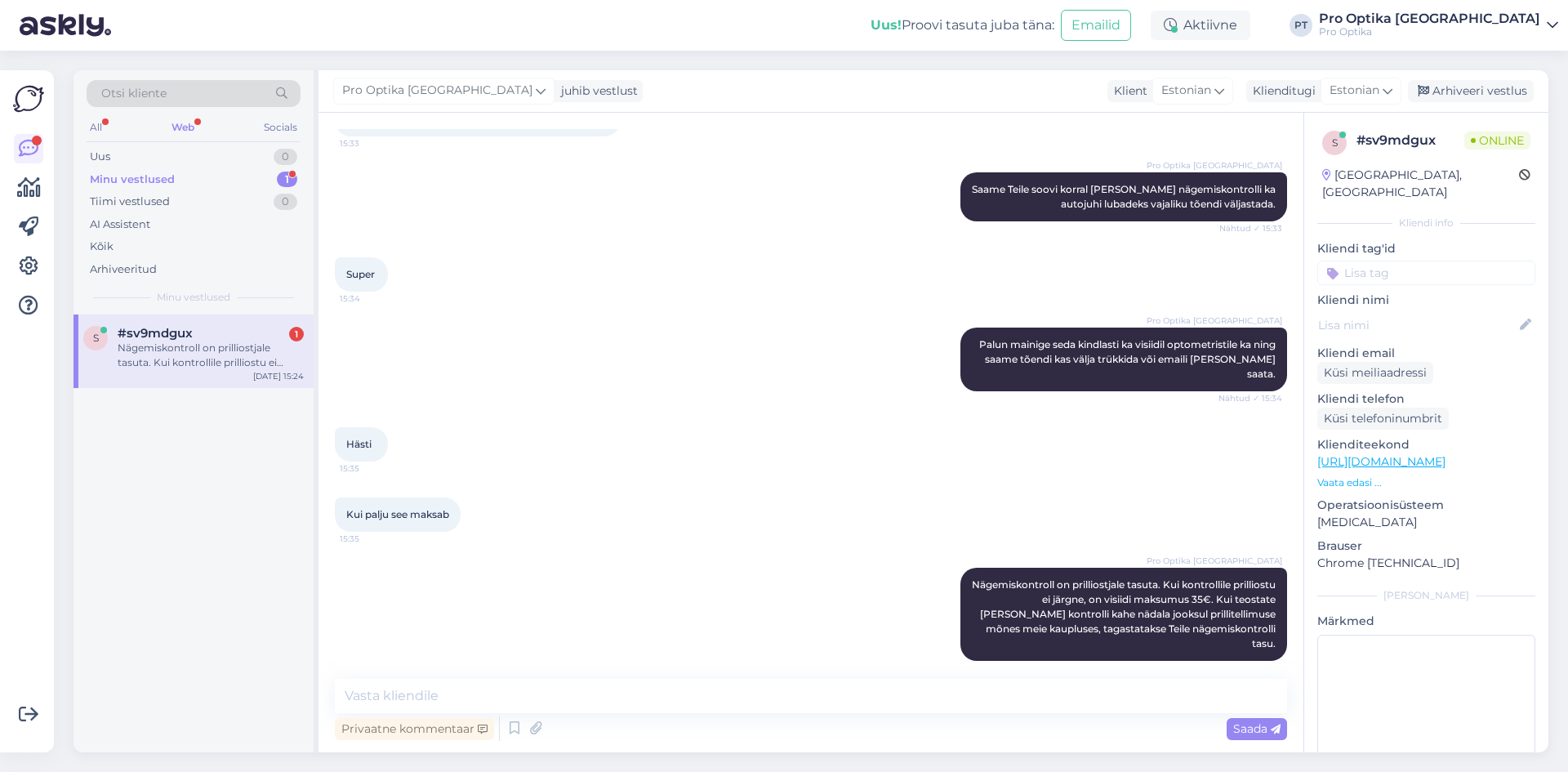
click at [174, 127] on div "Web" at bounding box center [183, 127] width 30 height 21
click at [180, 361] on div "Nägemiskontroll on prilliostjale tasuta. Kui kontrollile prilliostu ei järgne, …" at bounding box center [211, 355] width 186 height 30
click at [146, 535] on div "s #sv9mdgux Nägemiskontroll on prilliostjale tasuta. Kui kontrollile prilliostu…" at bounding box center [193, 533] width 240 height 438
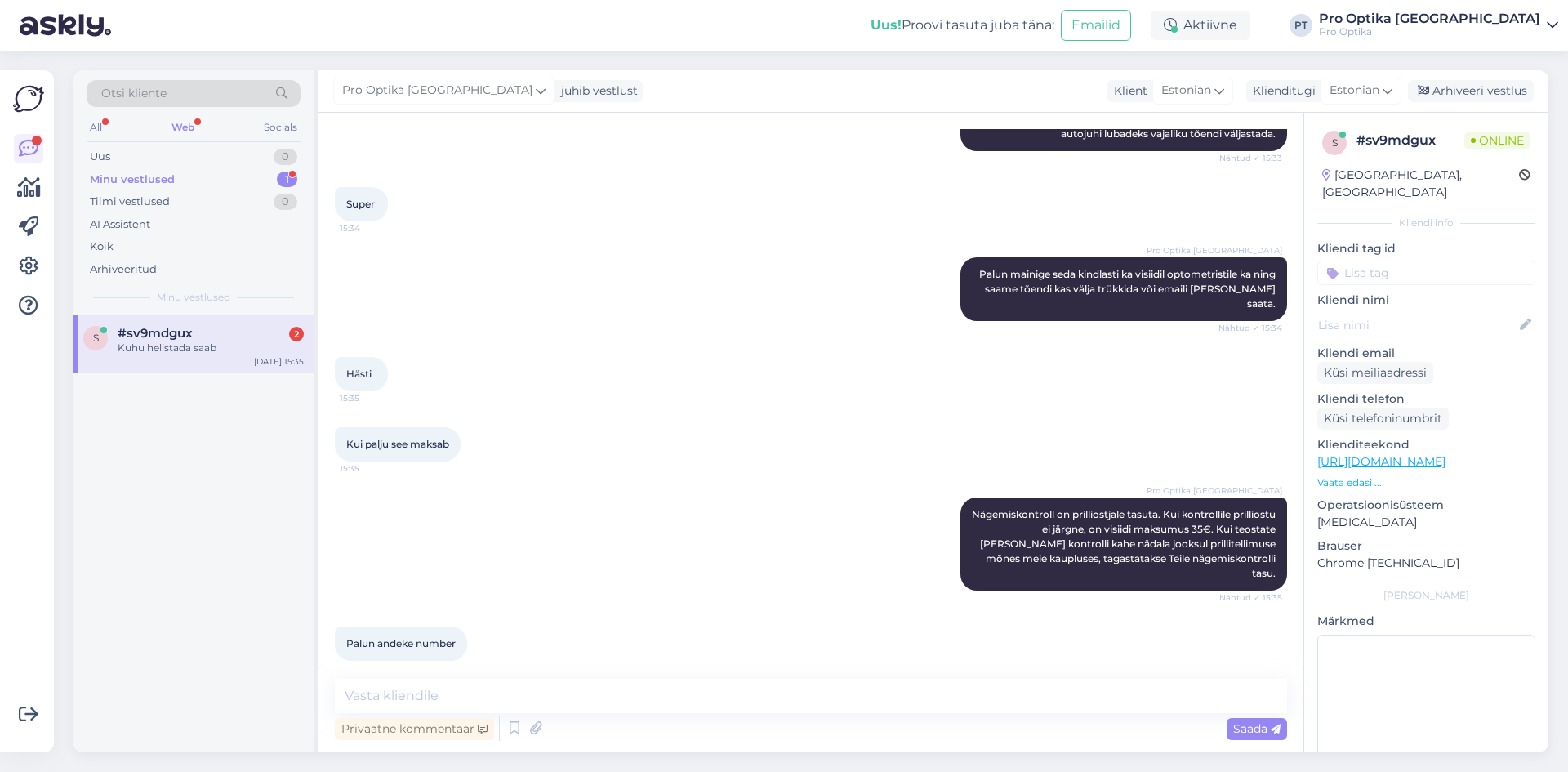
scroll to position [1126, 0]
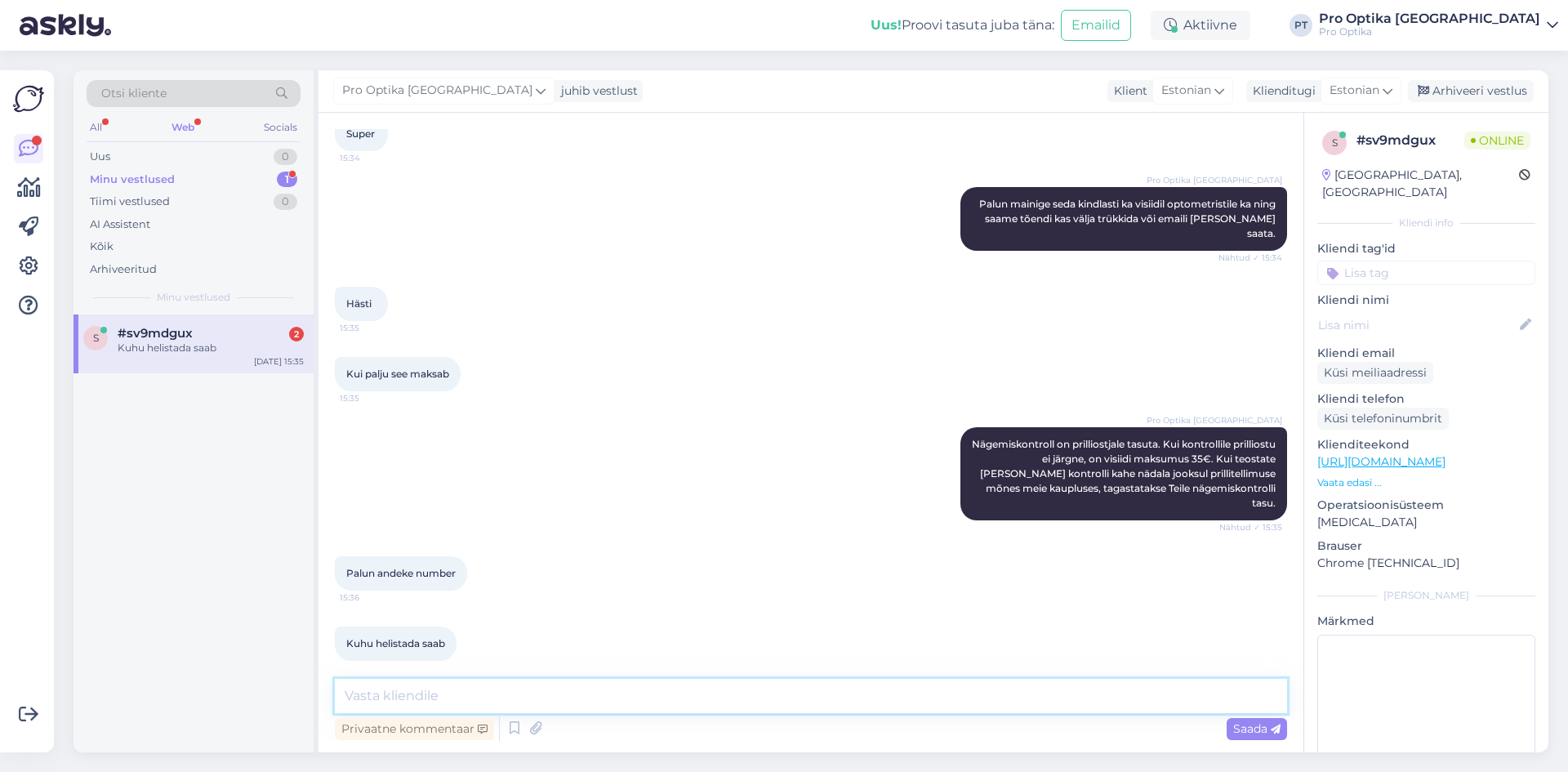
click at [525, 702] on textarea at bounding box center [811, 696] width 952 height 34
paste textarea "+372 5667 7390"
type textarea "Viljandi kaupluse number on +372 5667 7390"
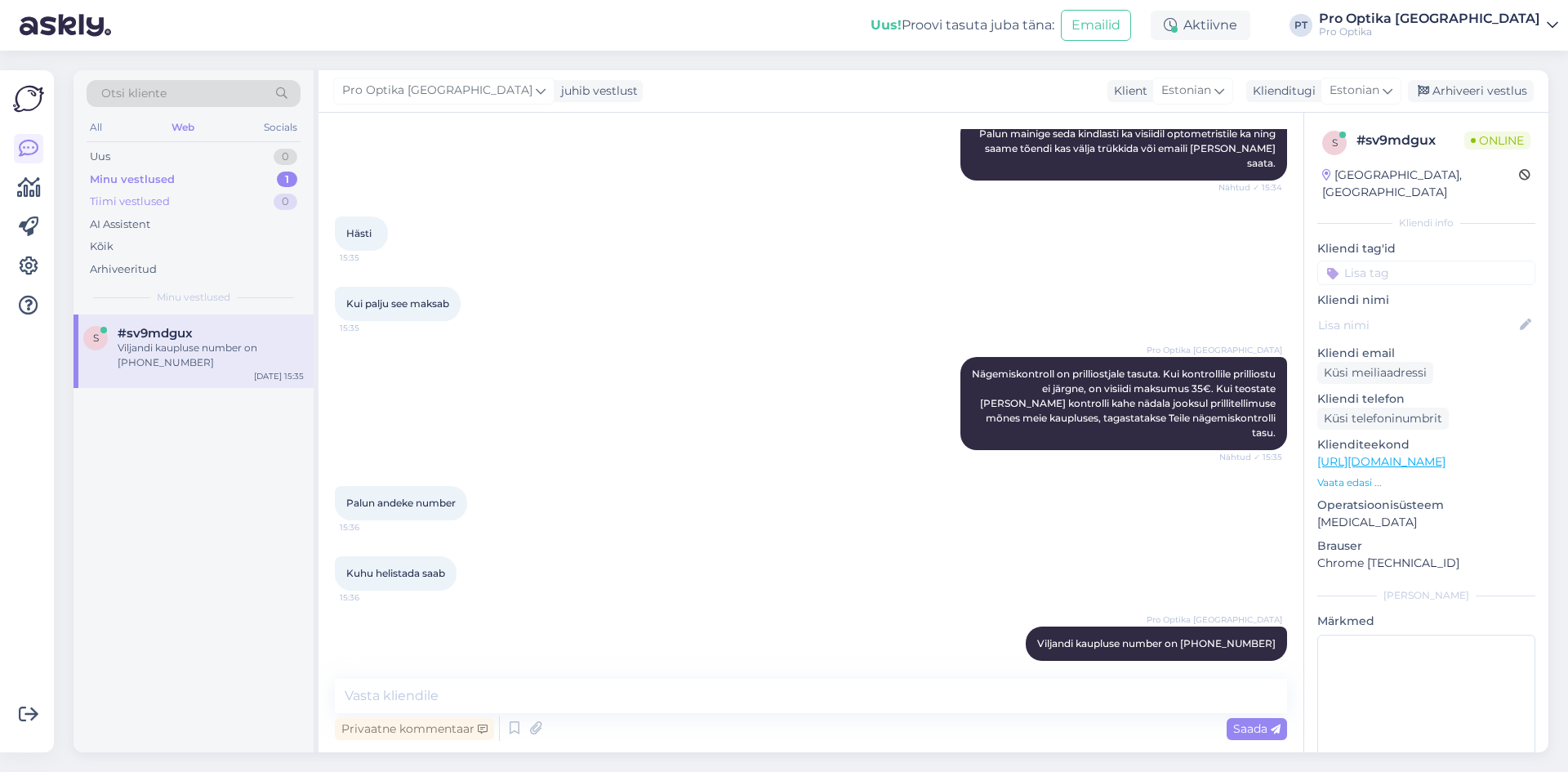
drag, startPoint x: 224, startPoint y: 634, endPoint x: 226, endPoint y: 212, distance: 422.0
click at [231, 615] on div "s #sv9mdgux Viljandi kaupluse number on +372 5667 7390 Aug 26 15:35" at bounding box center [193, 533] width 240 height 438
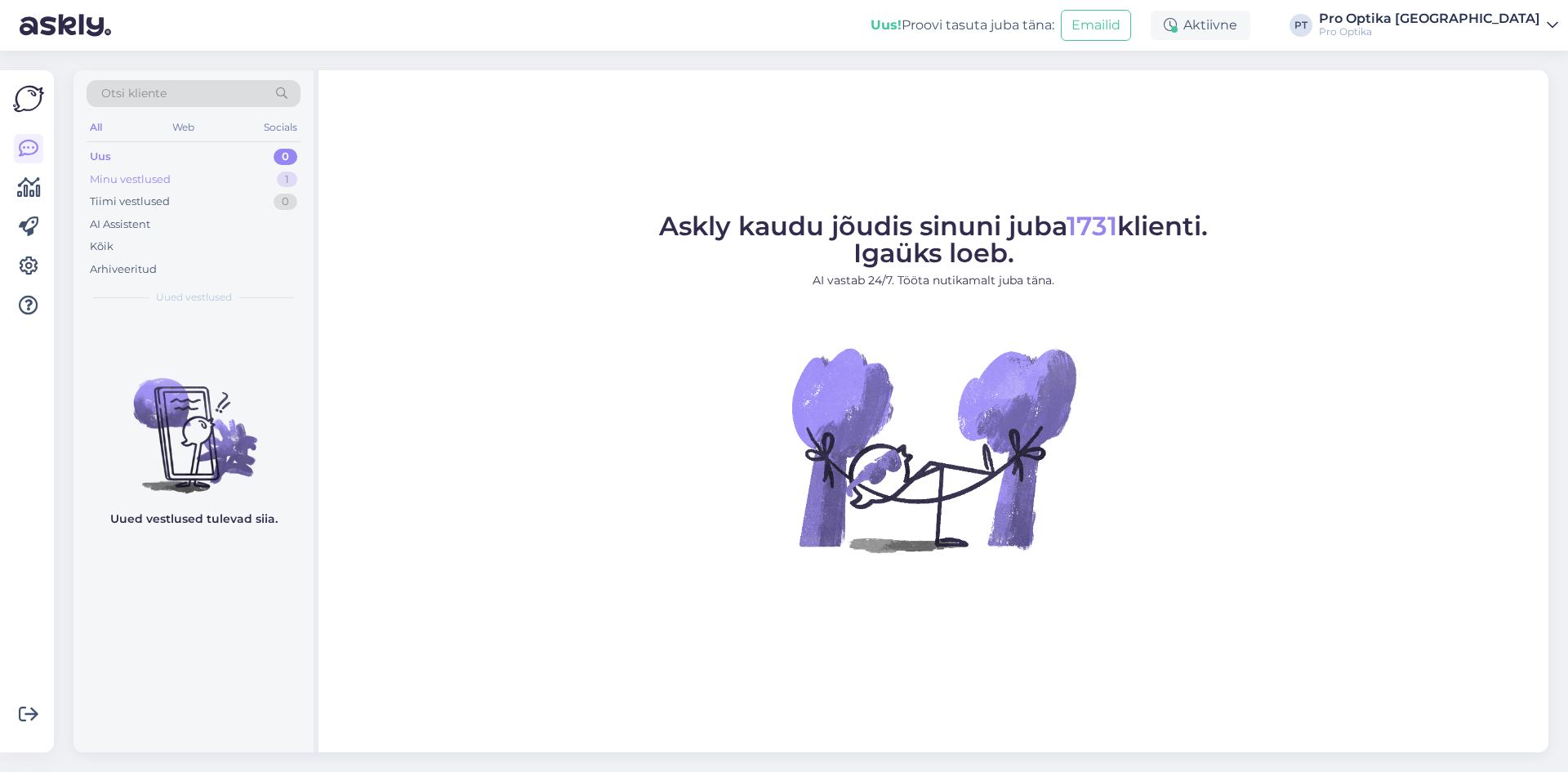
click at [162, 181] on div "Minu vestlused" at bounding box center [130, 179] width 80 height 16
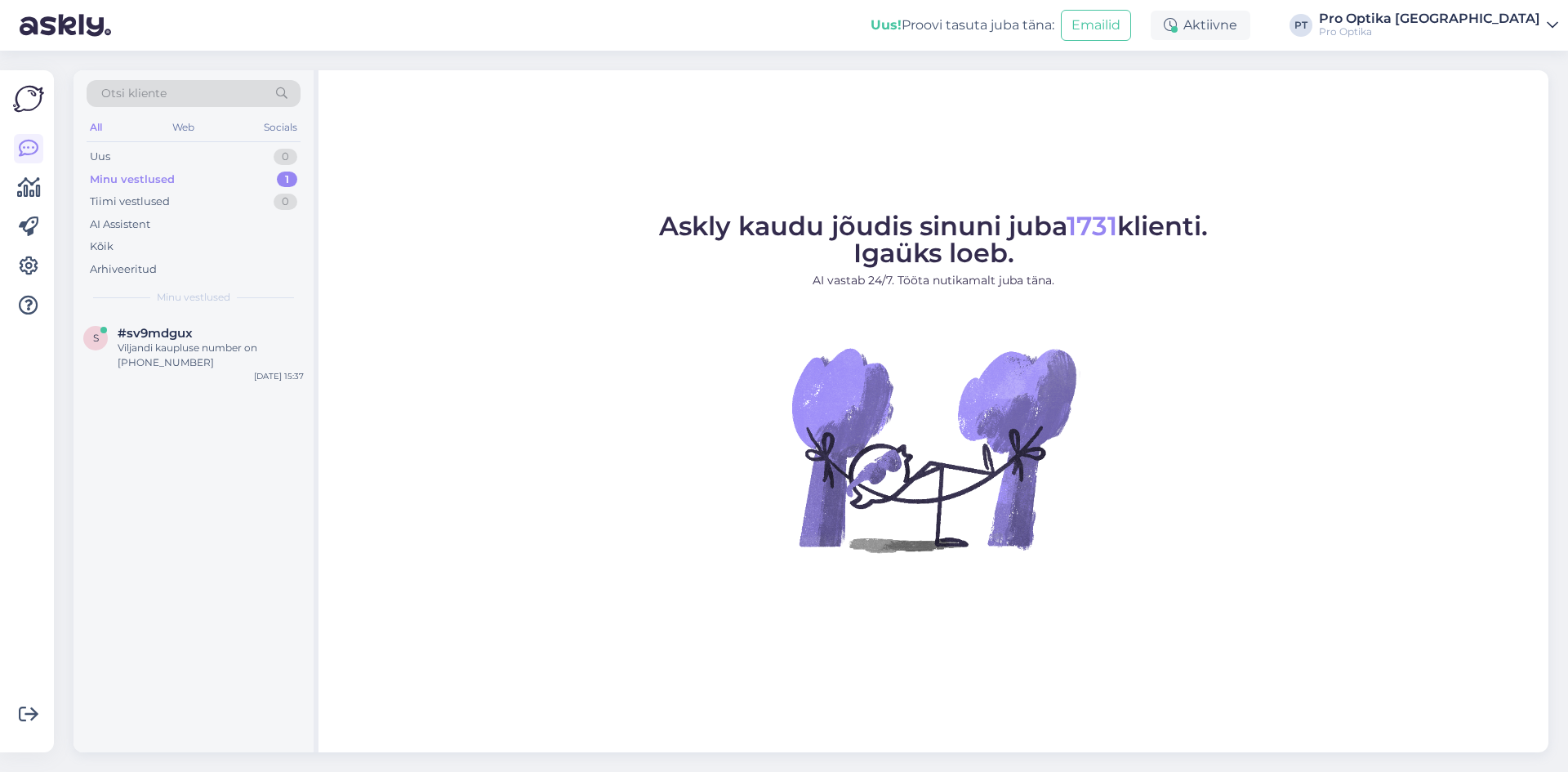
click at [210, 544] on div "s #sv9mdgux Viljandi kaupluse number on +372 5667 7390 Aug 26 15:37" at bounding box center [193, 533] width 240 height 438
click at [156, 362] on div "Viljandi kaupluse number on +372 5667 7390" at bounding box center [211, 355] width 186 height 30
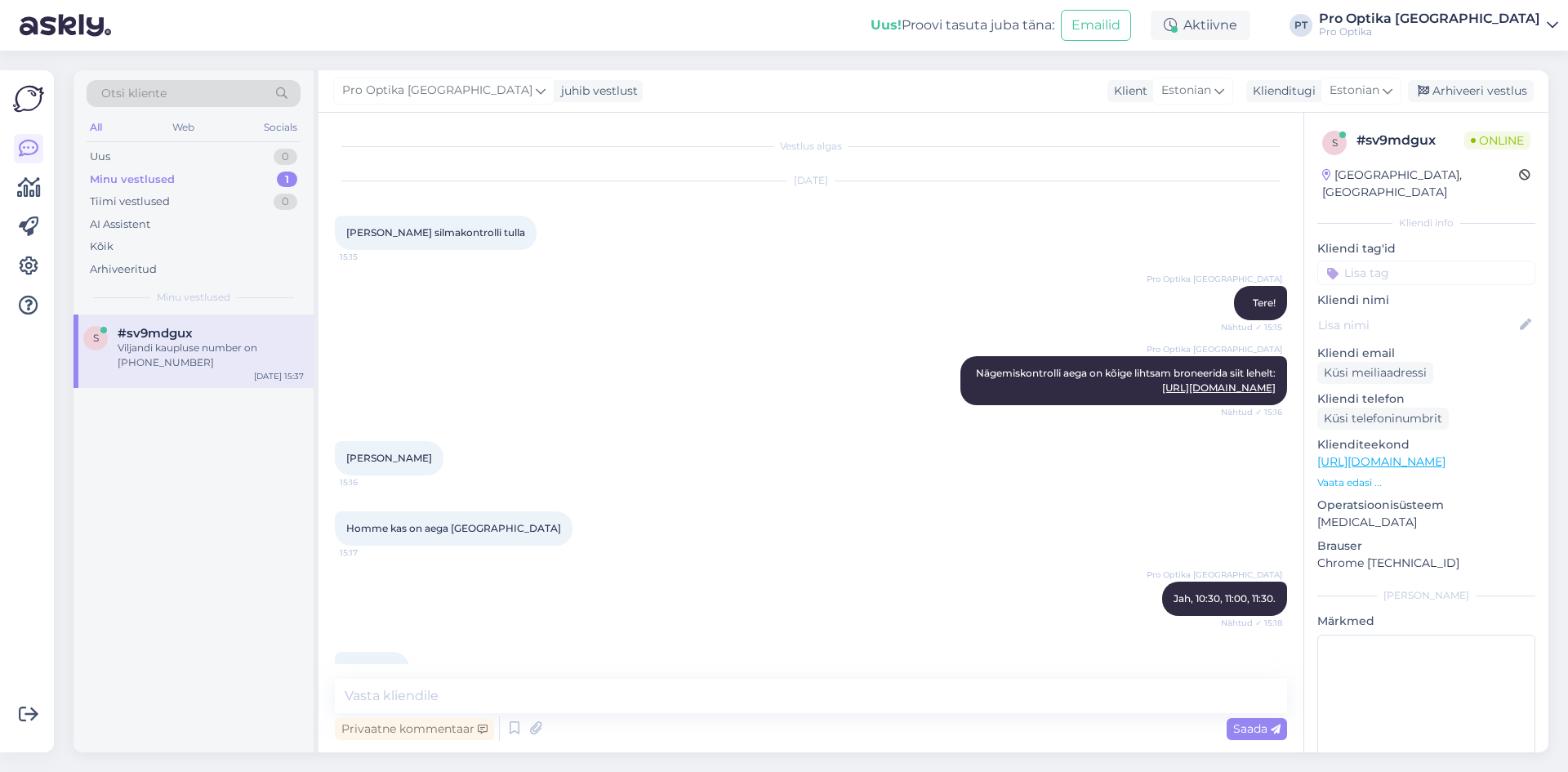
scroll to position [1196, 0]
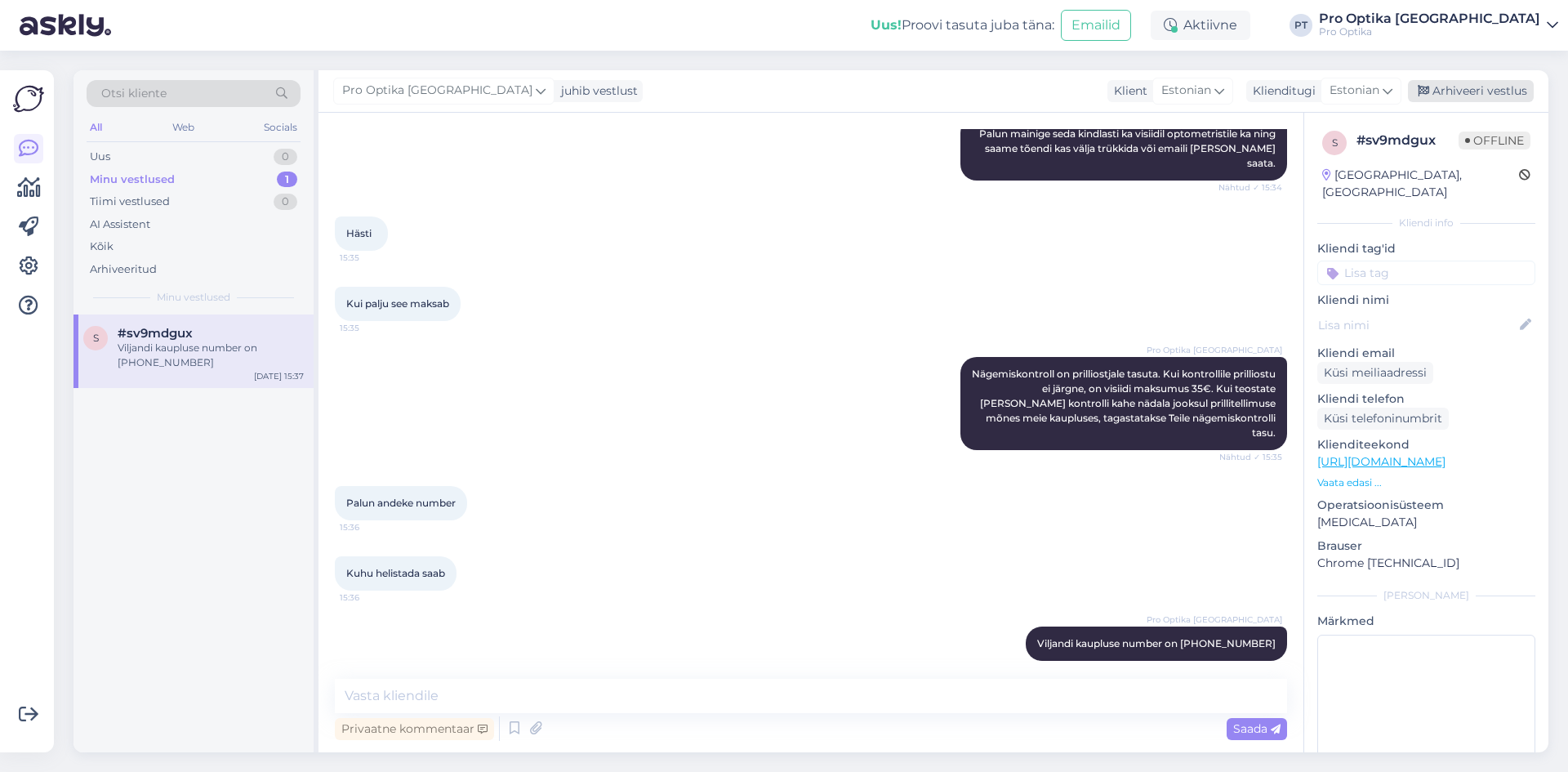
click at [1475, 93] on div "Arhiveeri vestlus" at bounding box center [1469, 91] width 125 height 22
